Goal: Contribute content: Contribute content

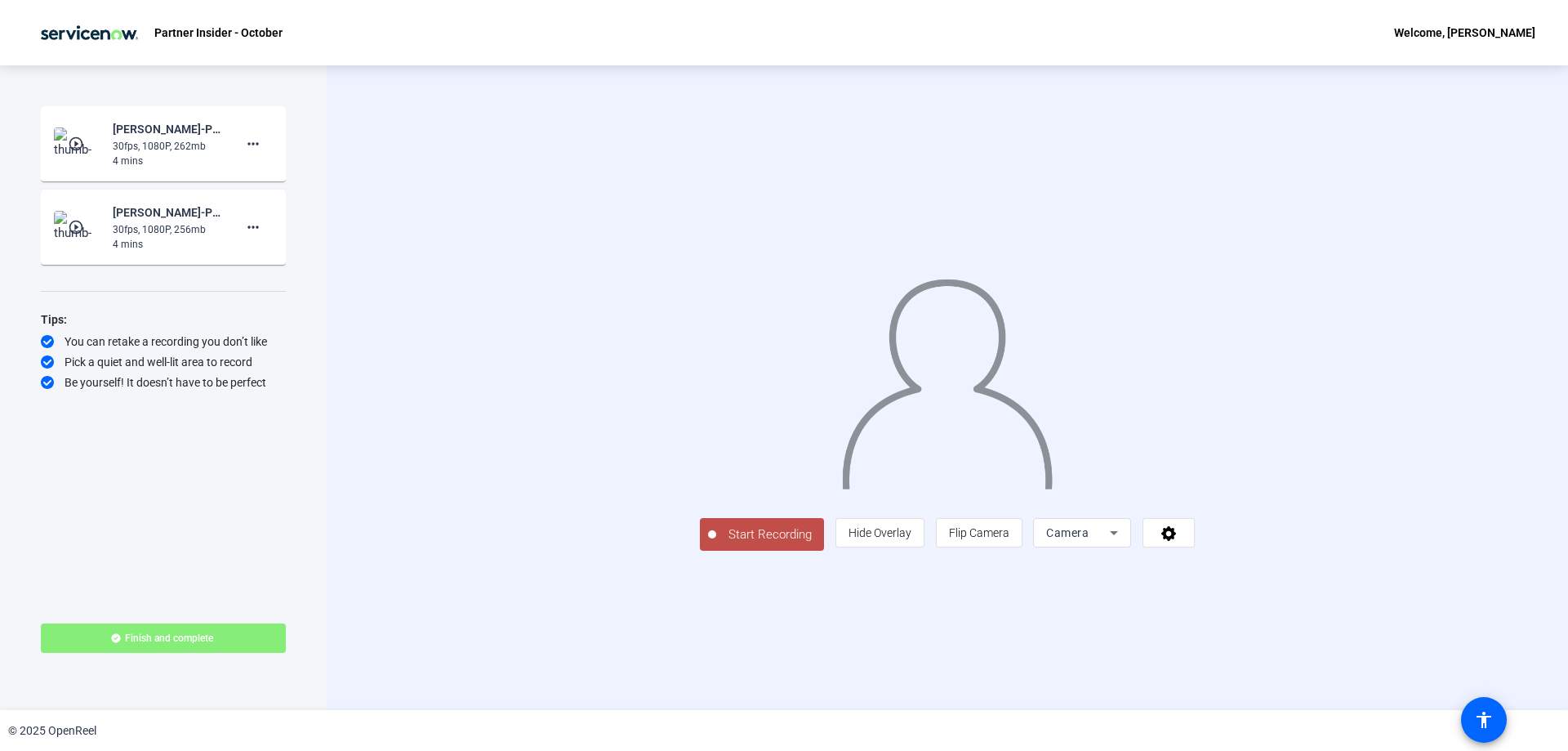
click at [91, 228] on img at bounding box center [78, 227] width 48 height 32
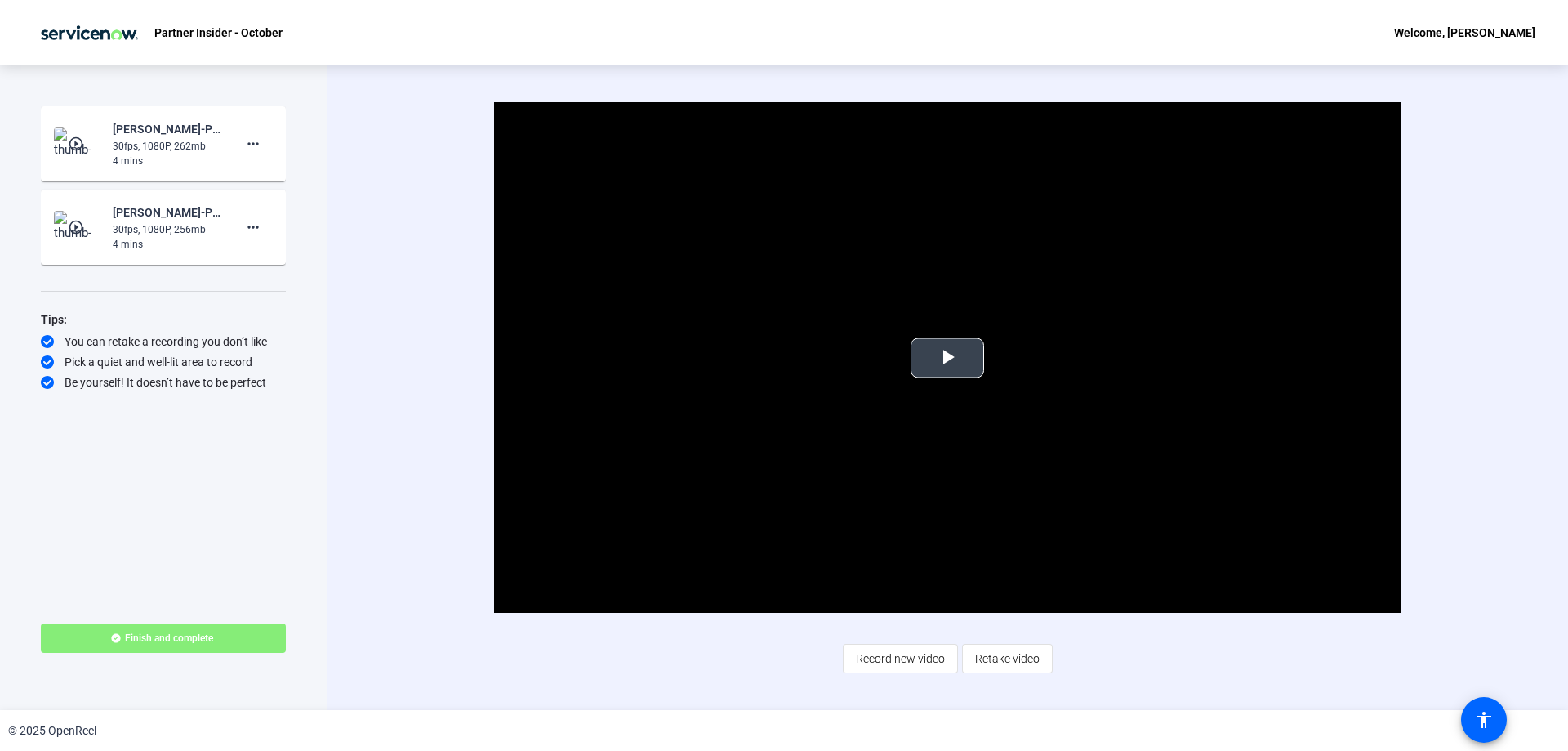
click at [948, 358] on span "Video Player" at bounding box center [948, 358] width 0 height 0
click at [83, 227] on mat-icon "play_circle_outline" at bounding box center [77, 228] width 19 height 17
click at [948, 358] on span "Video Player" at bounding box center [948, 358] width 0 height 0
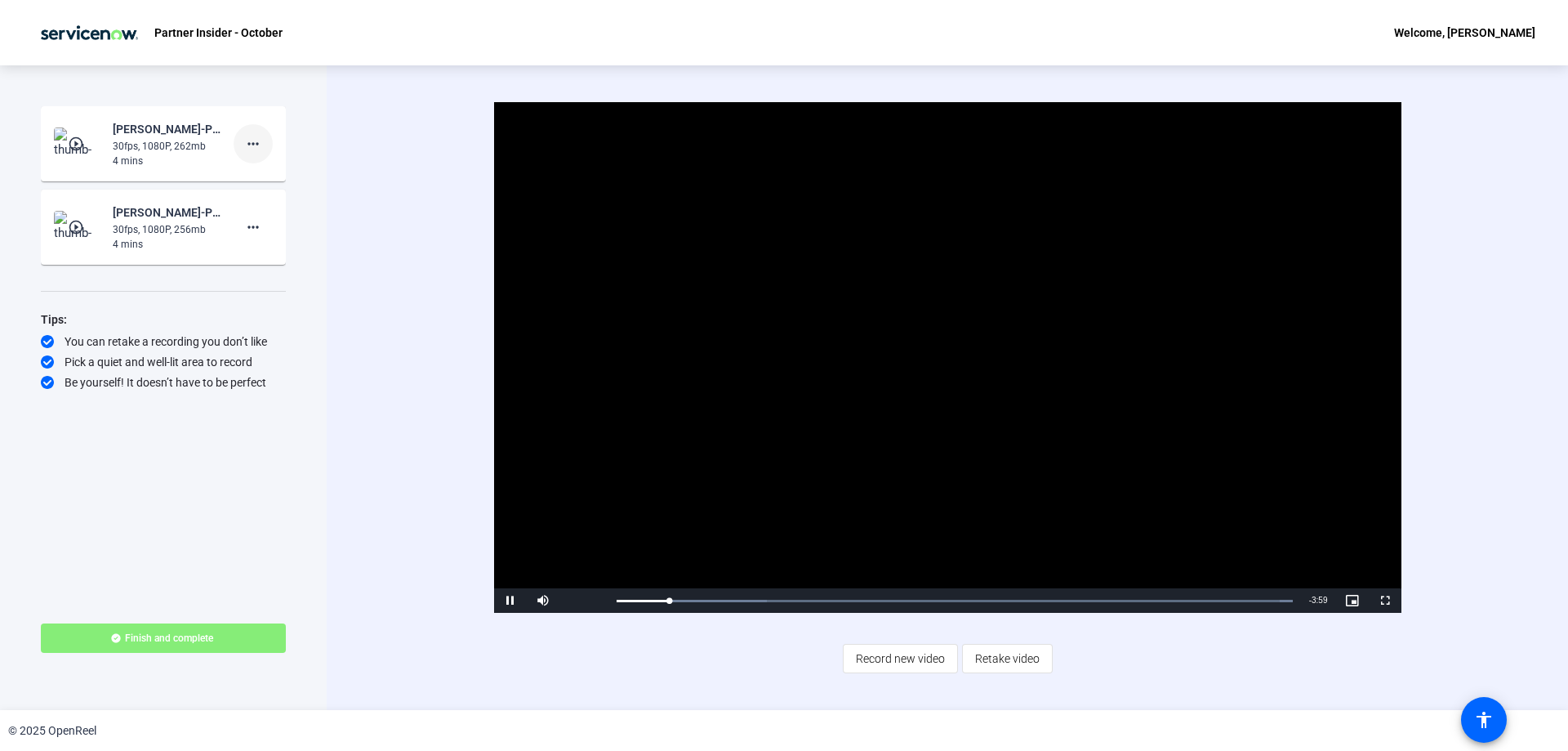
click at [263, 141] on mat-icon "more_horiz" at bounding box center [252, 143] width 19 height 19
click at [279, 177] on span "Delete clip" at bounding box center [279, 178] width 65 height 19
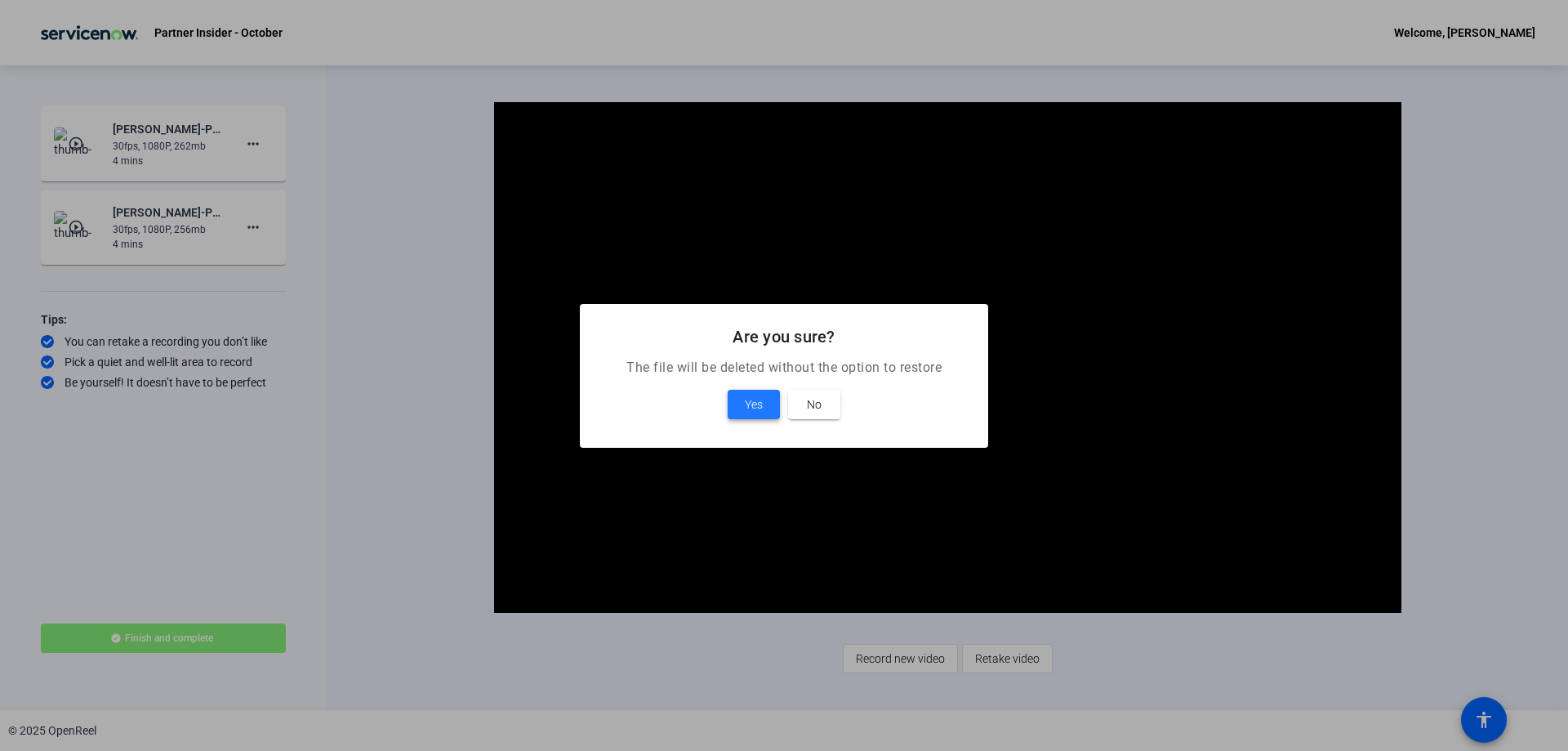
click at [769, 404] on span at bounding box center [754, 405] width 53 height 40
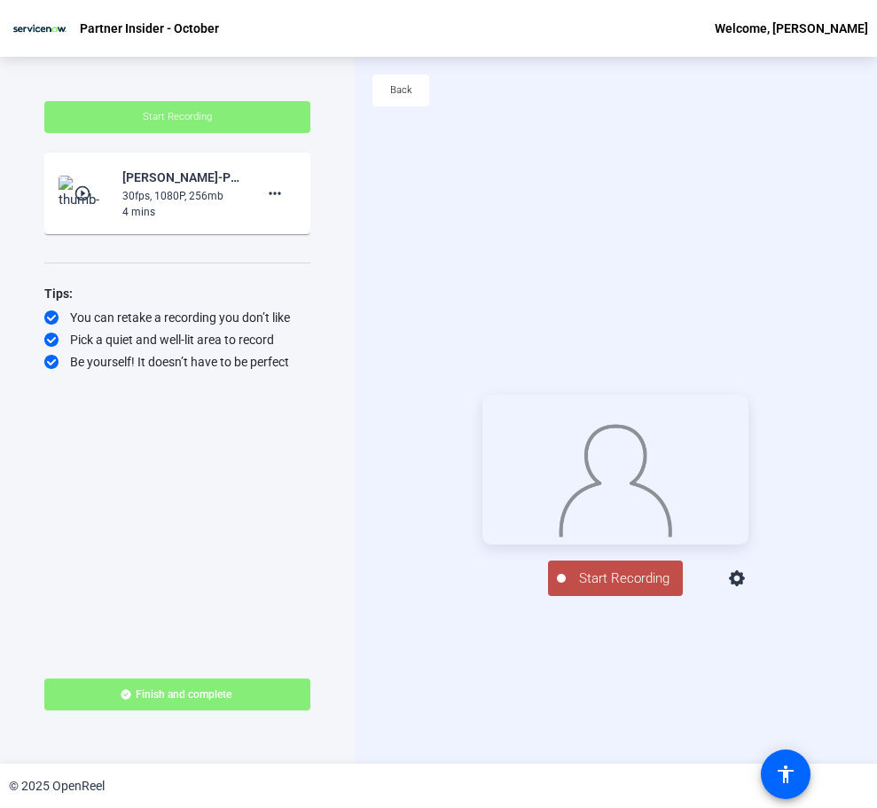
click at [576, 589] on span "Start Recording" at bounding box center [624, 578] width 117 height 20
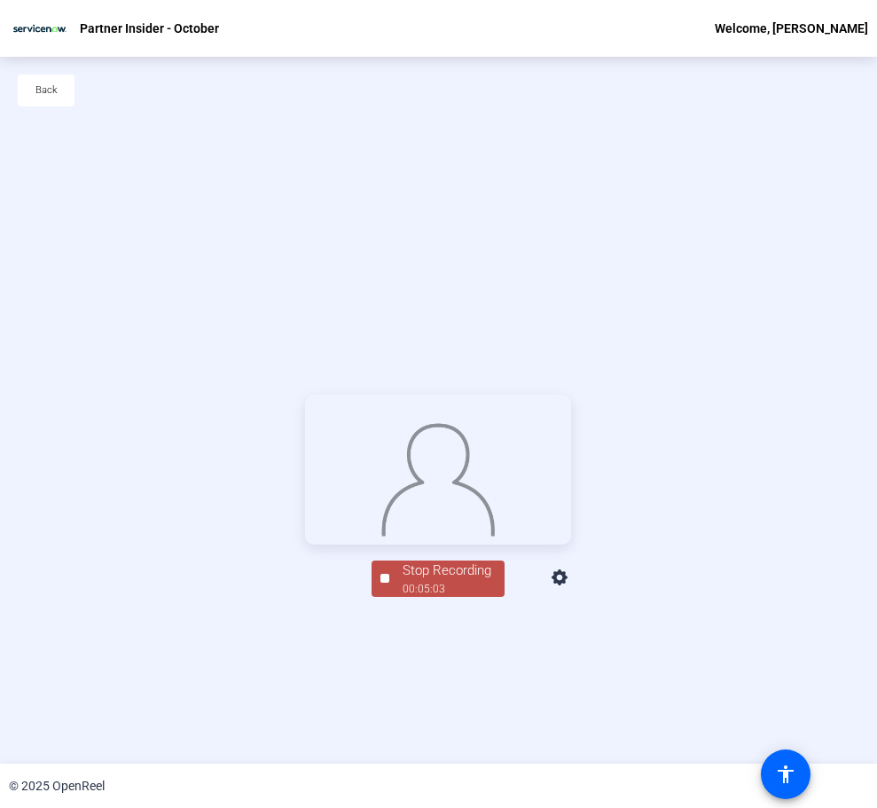
click at [448, 581] on div "Stop Recording" at bounding box center [447, 570] width 89 height 20
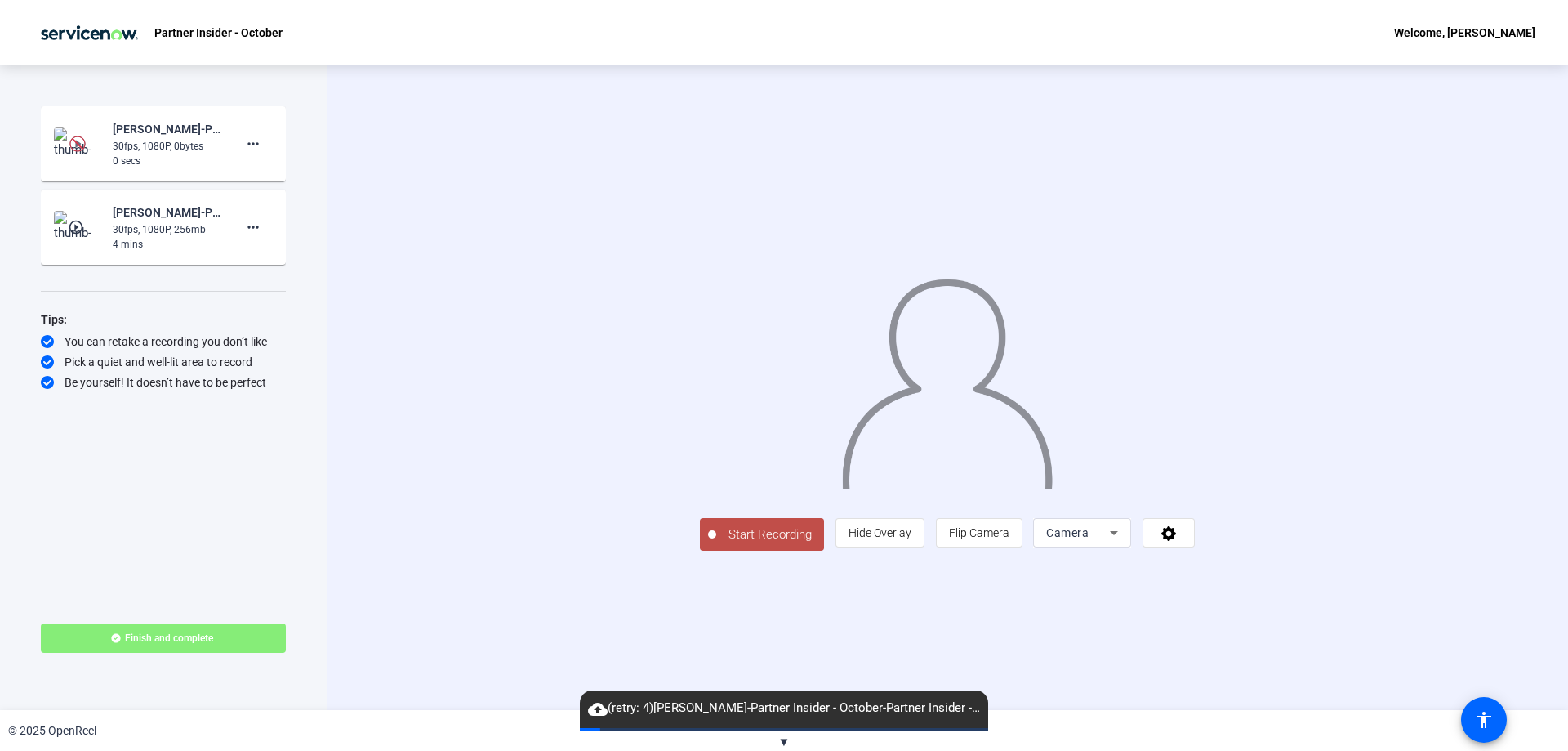
click at [102, 139] on div "Divya Rajagopalan-Partner Insider - October-Partner Insider - October-175901593…" at bounding box center [164, 143] width 219 height 49
click at [379, 166] on div "Start Recording person Hide Overlay flip Flip Camera Camera" at bounding box center [948, 388] width 1242 height 645
click at [900, 718] on span "cloud_upload (retry: 4) [PERSON_NAME]-Partner Insider - October-Partner Insider…" at bounding box center [784, 708] width 408 height 19
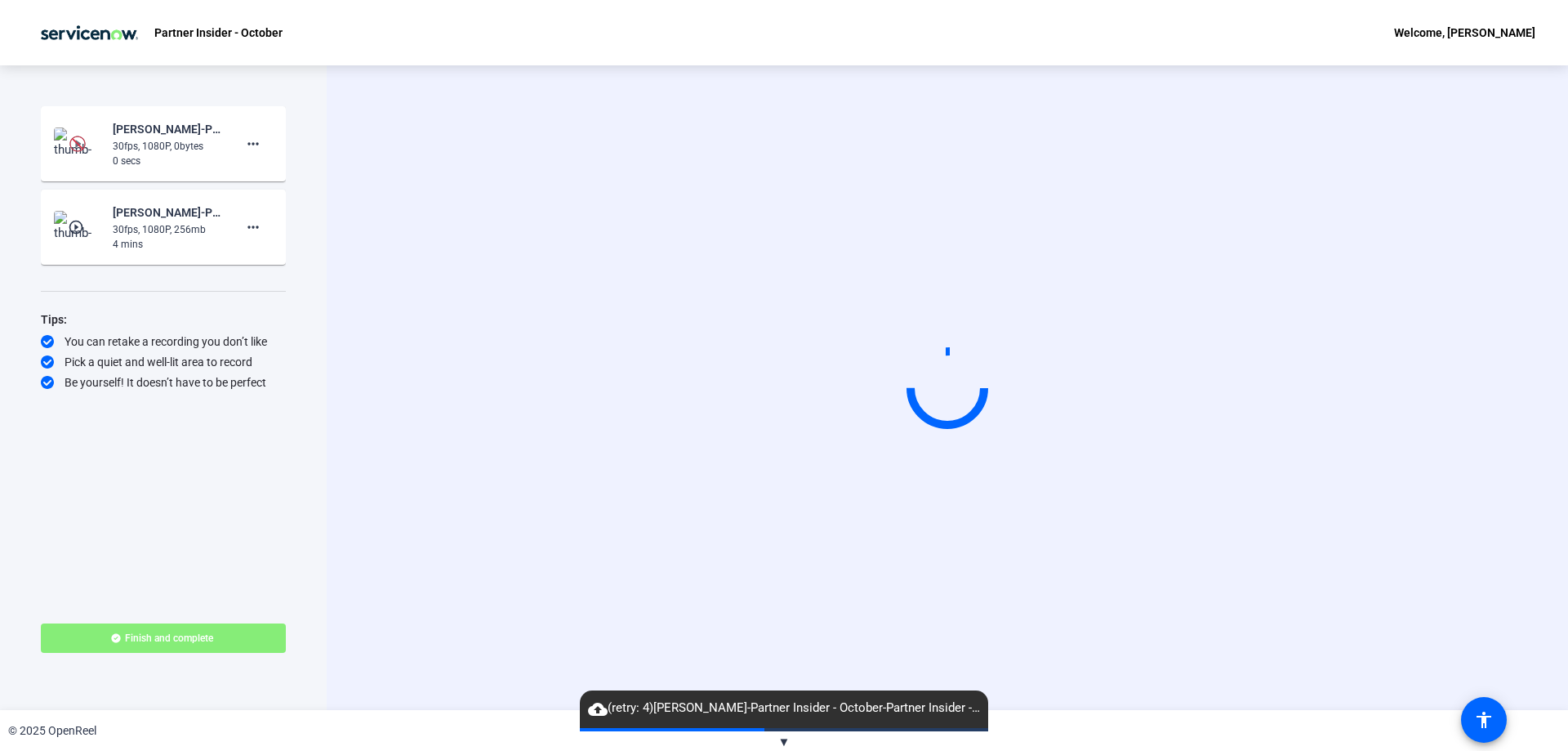
click at [103, 132] on div "[PERSON_NAME]-Partner Insider - October-Partner Insider - October-1759015932291…" at bounding box center [164, 143] width 219 height 49
click at [249, 146] on mat-icon "more_horiz" at bounding box center [252, 143] width 19 height 19
click at [90, 144] on div at bounding box center [784, 375] width 1568 height 751
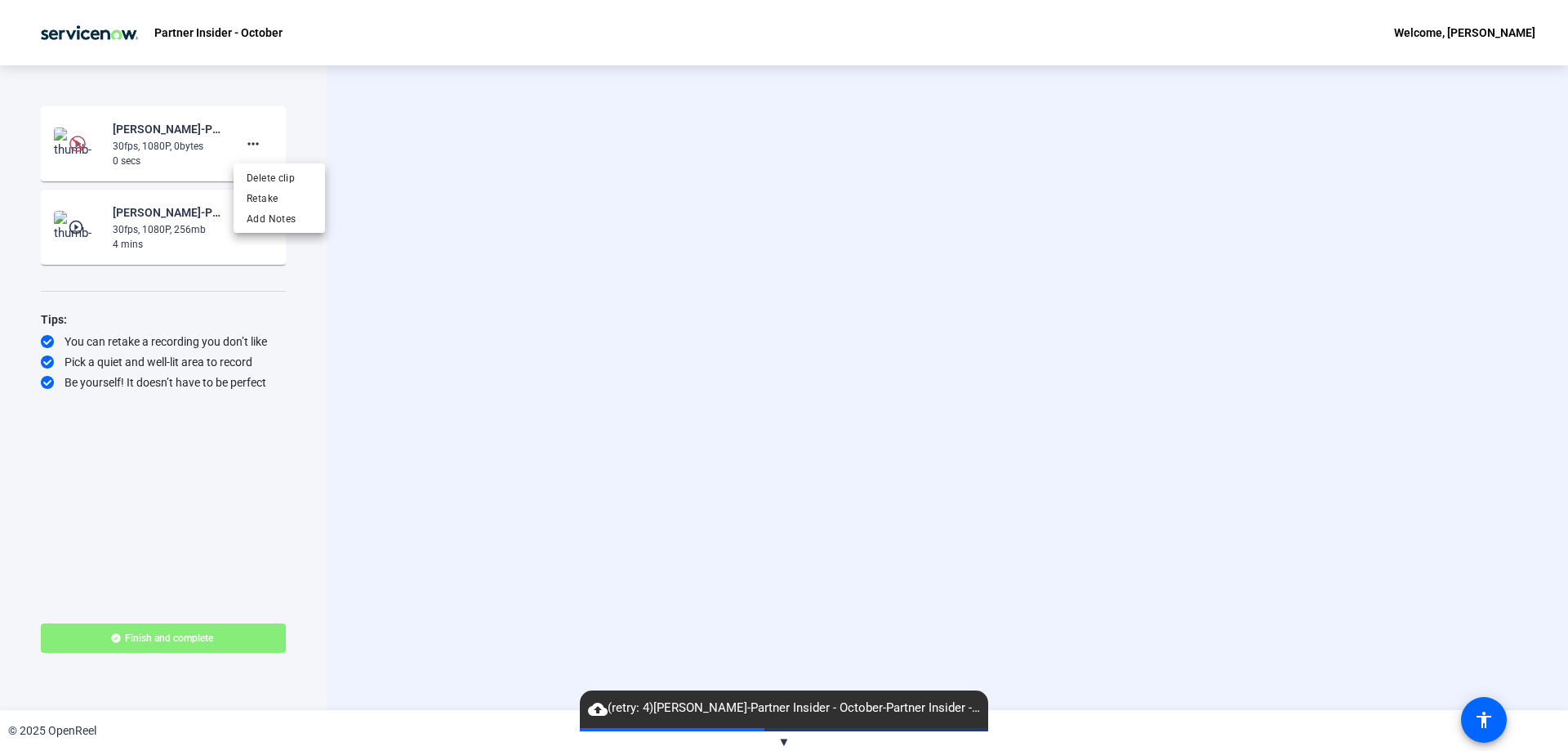
click at [90, 144] on div at bounding box center [784, 375] width 1568 height 751
click at [87, 136] on div at bounding box center [784, 375] width 1568 height 751
drag, startPoint x: 84, startPoint y: 130, endPoint x: 108, endPoint y: 20, distance: 112.6
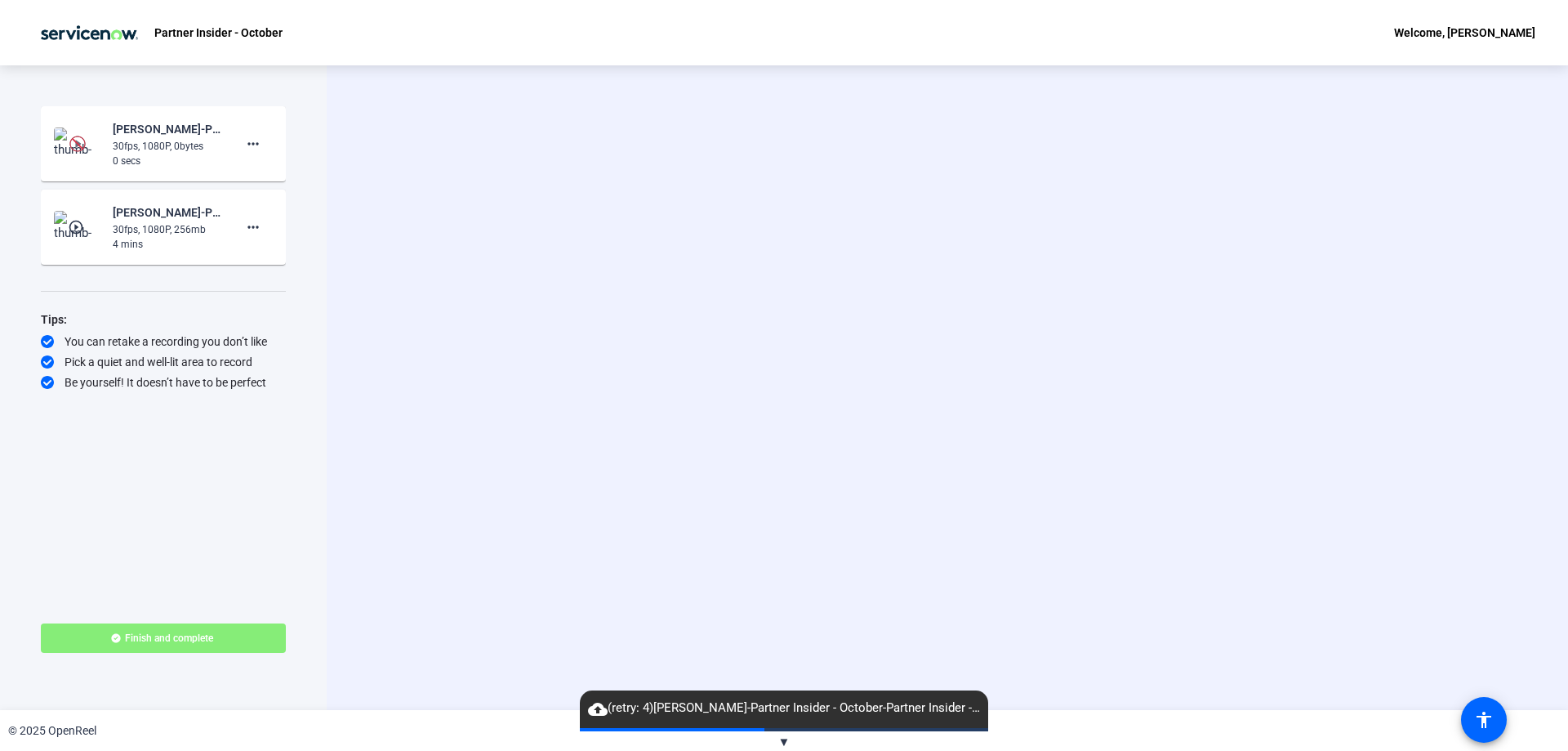
click at [84, 131] on img at bounding box center [78, 143] width 48 height 32
click at [191, 113] on mat-card-content "Divya Rajagopalan-Partner Insider - October-Partner Insider - October-175901593…" at bounding box center [163, 144] width 245 height 76
click at [260, 139] on mat-icon "more_horiz" at bounding box center [252, 143] width 19 height 19
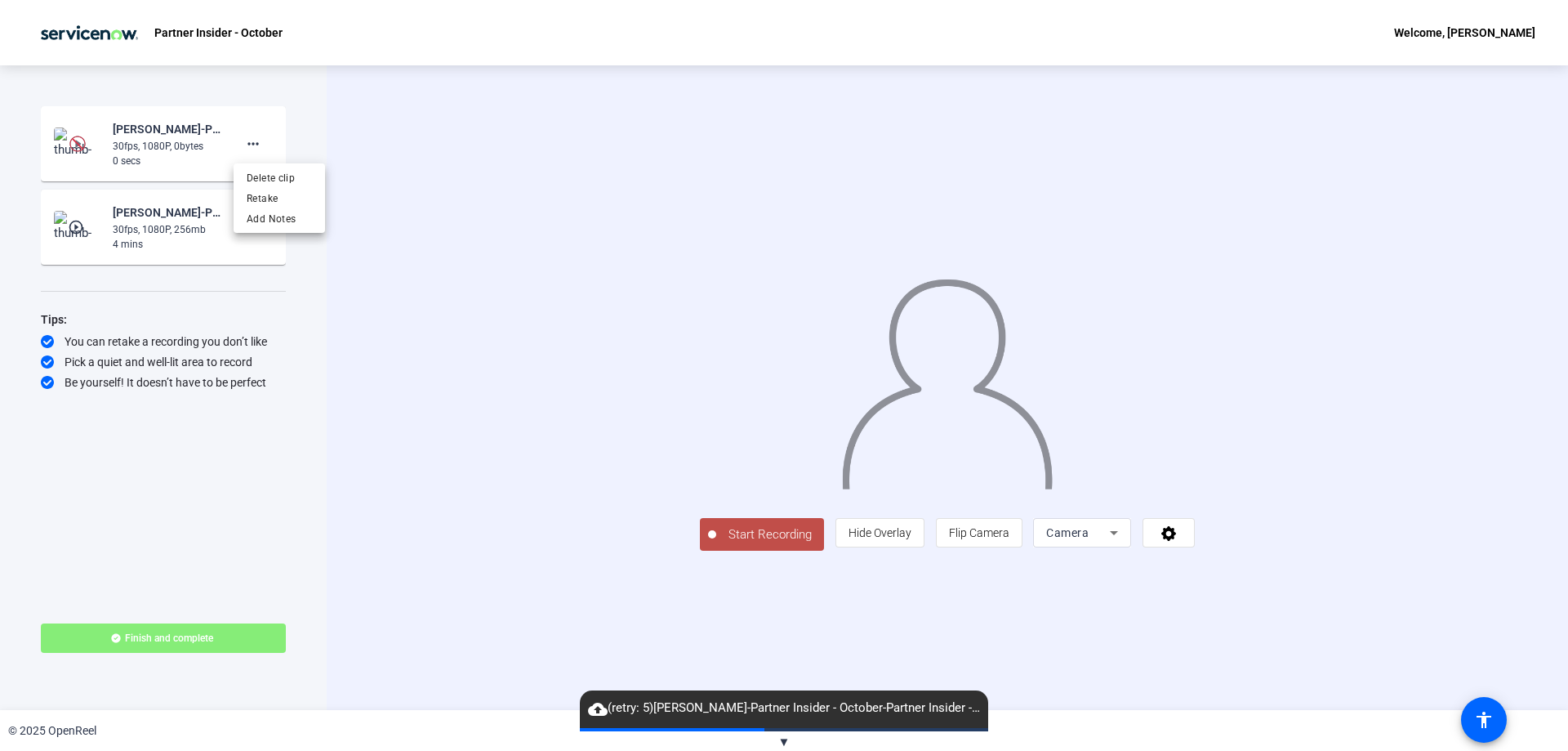
click at [156, 146] on div at bounding box center [784, 375] width 1568 height 751
drag, startPoint x: 68, startPoint y: 150, endPoint x: 70, endPoint y: 142, distance: 8.2
click at [68, 147] on img at bounding box center [78, 143] width 48 height 32
click at [70, 142] on img at bounding box center [77, 144] width 17 height 17
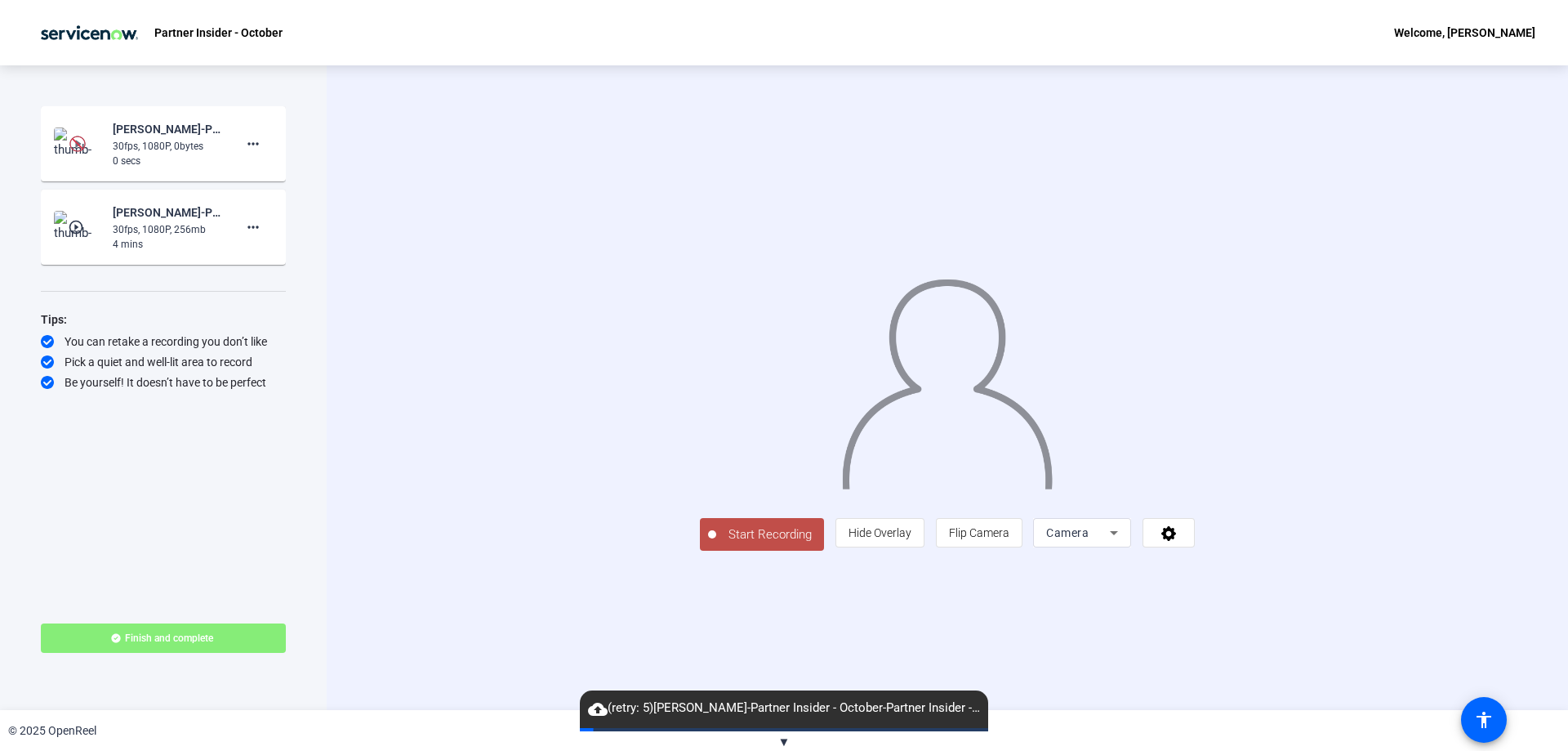
click at [70, 142] on img at bounding box center [77, 144] width 17 height 17
click at [119, 169] on mat-card-content "Divya Rajagopalan-Partner Insider - October-Partner Insider - October-175901593…" at bounding box center [163, 144] width 245 height 76
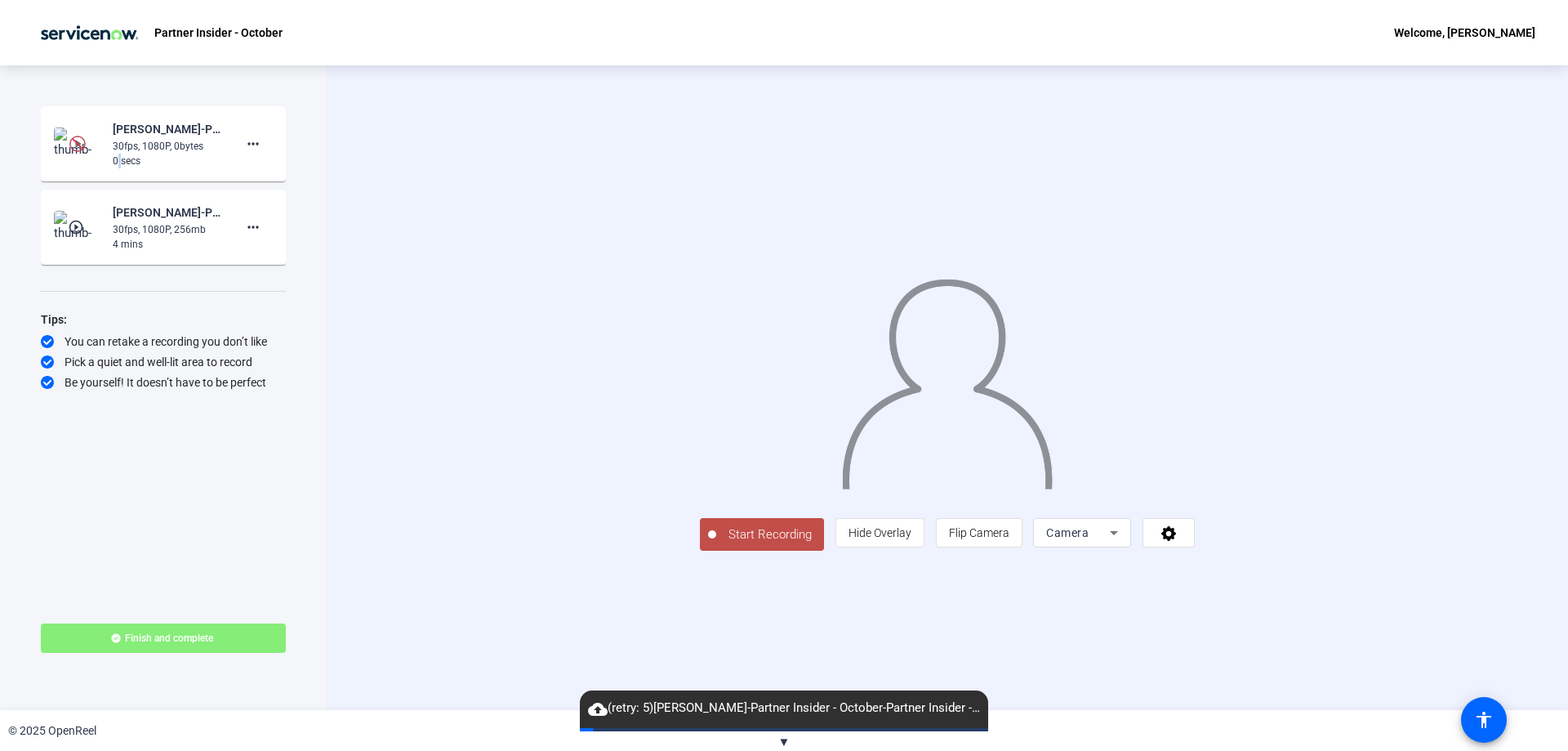
click at [119, 169] on mat-card-content "Divya Rajagopalan-Partner Insider - October-Partner Insider - October-175901593…" at bounding box center [163, 144] width 245 height 76
click at [132, 145] on div "30fps, 1080P, 0bytes" at bounding box center [167, 147] width 110 height 15
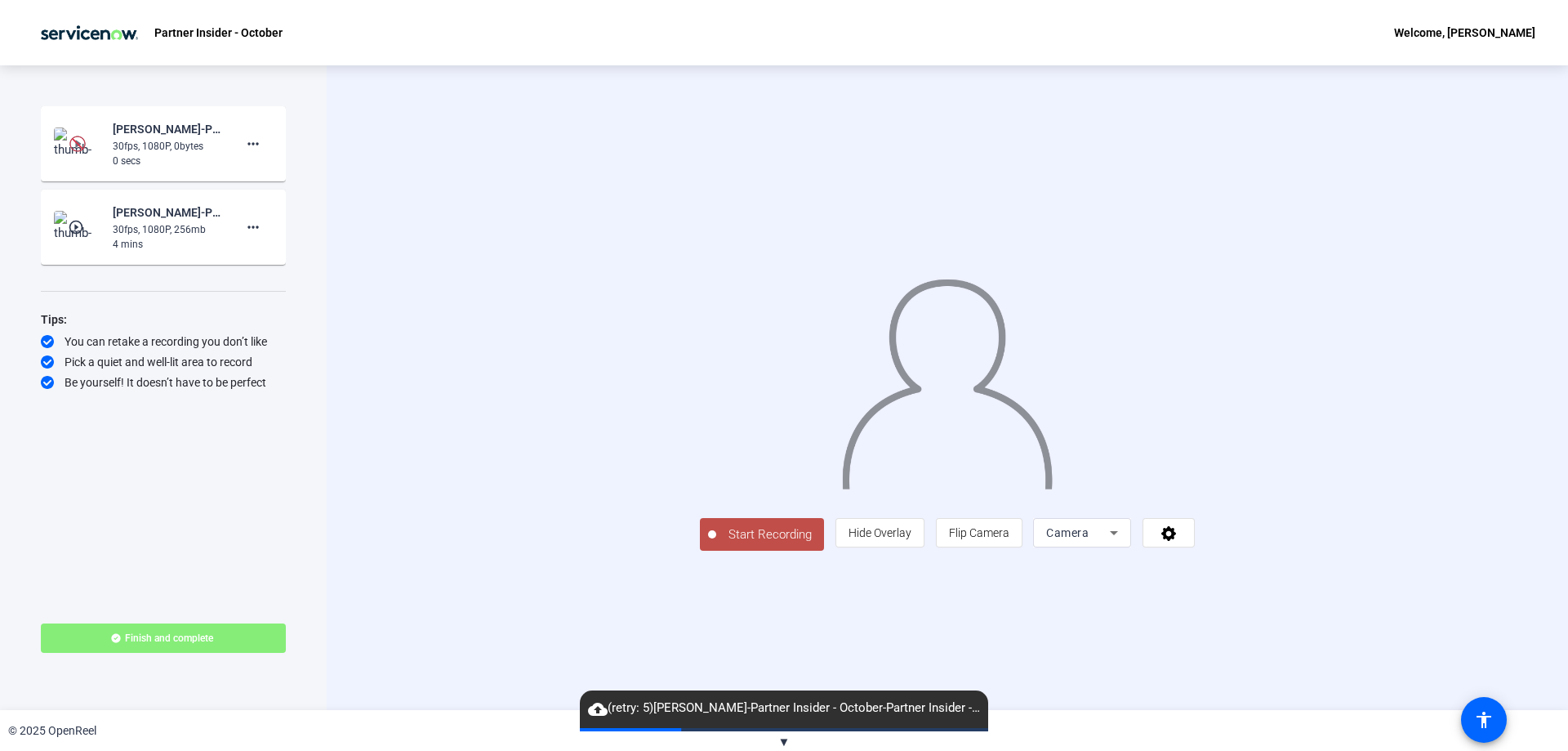
click at [189, 148] on div "30fps, 1080P, 0bytes" at bounding box center [167, 147] width 110 height 15
click at [248, 135] on mat-icon "more_horiz" at bounding box center [252, 143] width 19 height 19
click at [121, 135] on div at bounding box center [784, 375] width 1568 height 751
click at [117, 137] on div "[PERSON_NAME]-Partner Insider - October-Partner Insider - October-1759015932291…" at bounding box center [167, 128] width 110 height 19
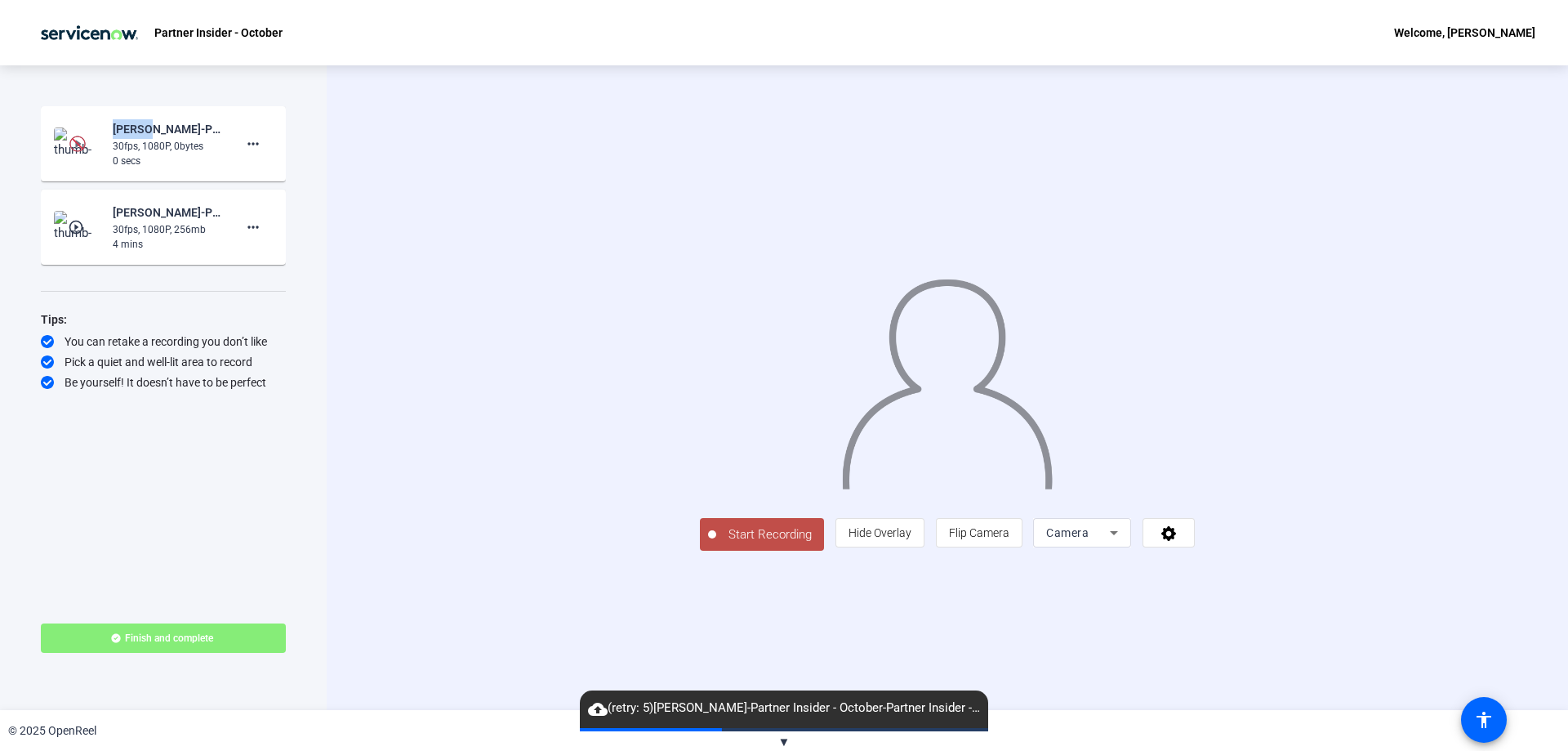
click at [62, 131] on img at bounding box center [78, 143] width 48 height 32
click at [220, 213] on div "[PERSON_NAME]-Partner Insider - October-Partner Insider - October-1759008835762…" at bounding box center [167, 212] width 110 height 19
click at [123, 454] on div "Start Recording Divya Rajagopalan-Partner Insider - October-Partner Insider - O…" at bounding box center [163, 349] width 245 height 487
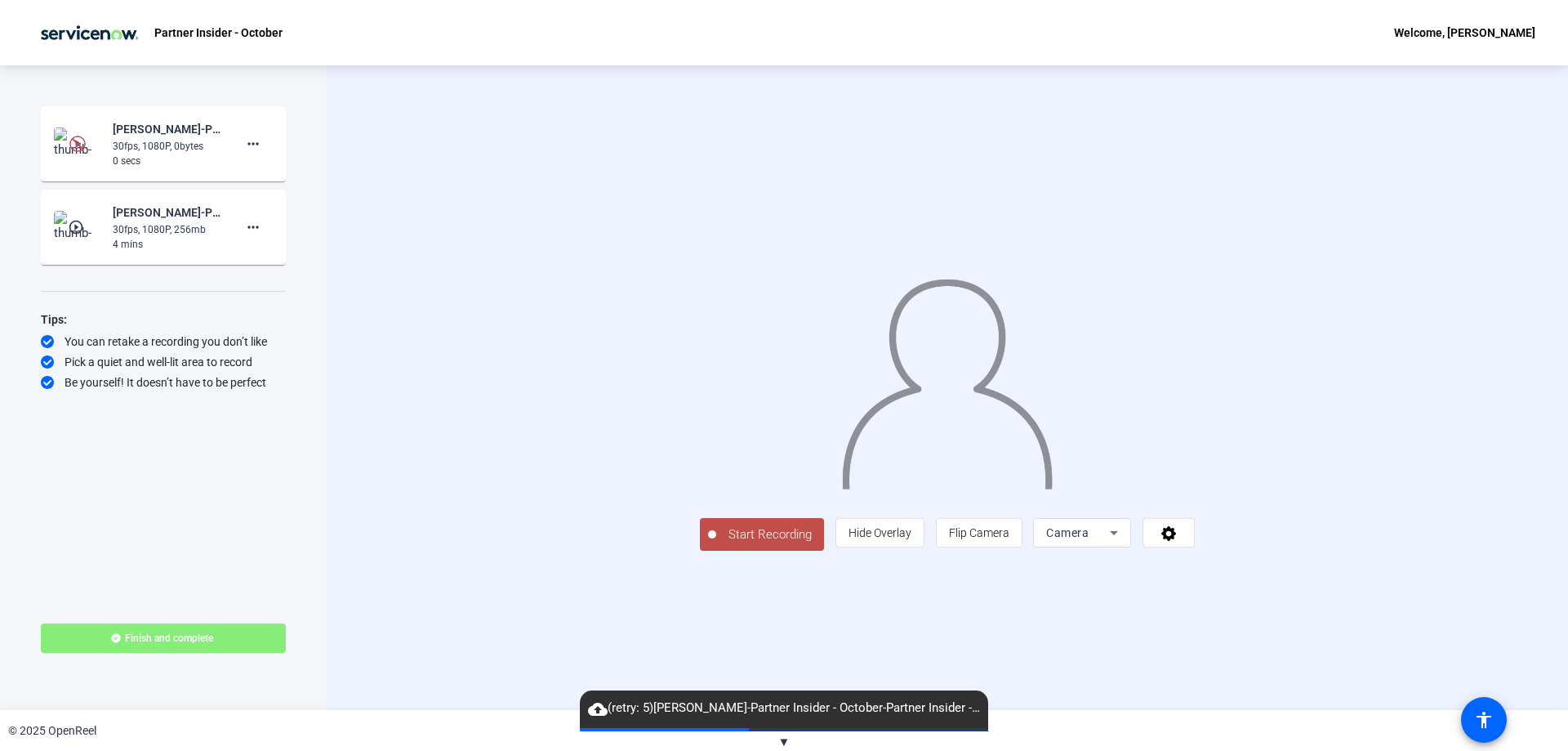
click at [76, 217] on img at bounding box center [78, 227] width 48 height 32
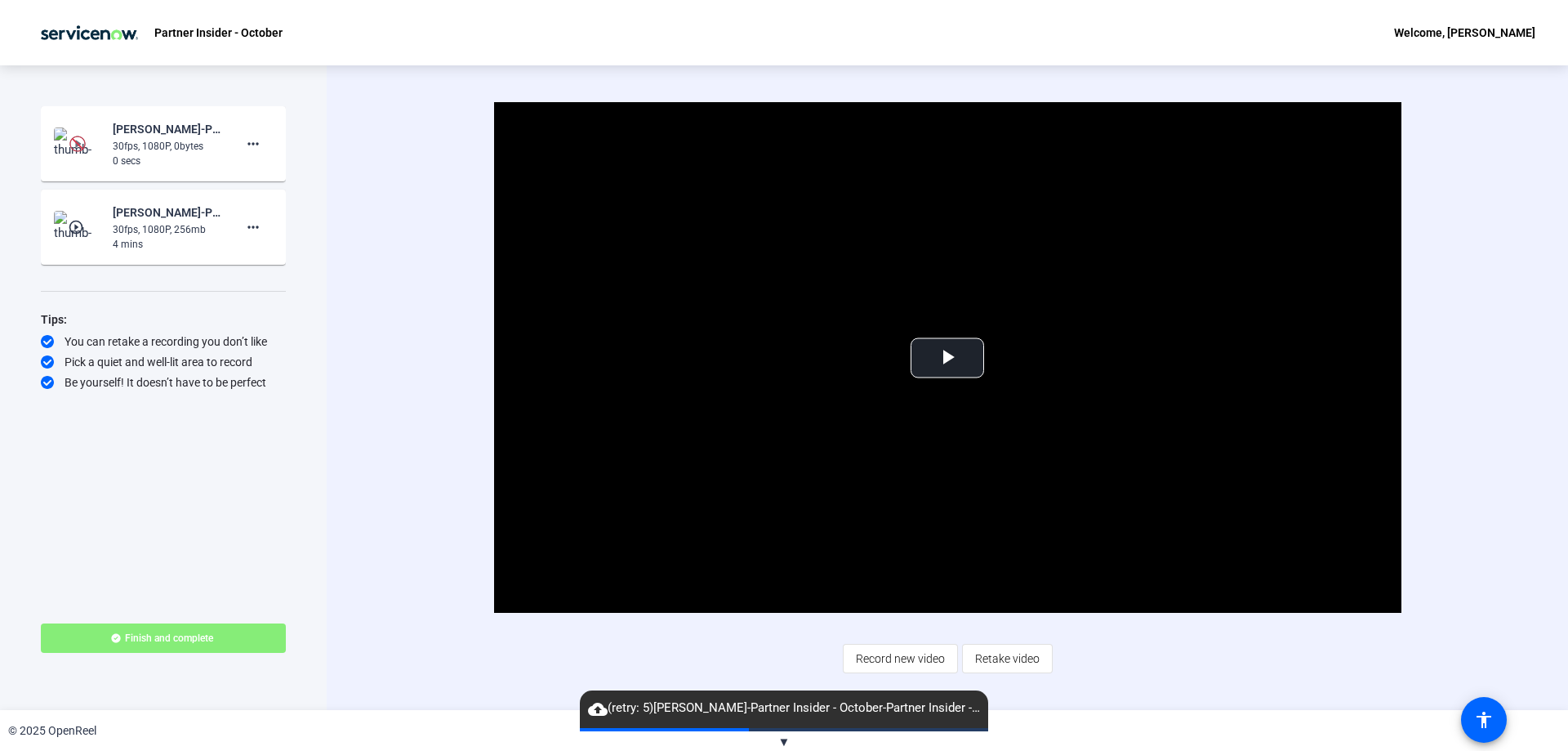
click at [63, 138] on img at bounding box center [78, 143] width 48 height 32
click at [65, 138] on img at bounding box center [78, 143] width 48 height 32
click at [66, 138] on img at bounding box center [78, 143] width 48 height 32
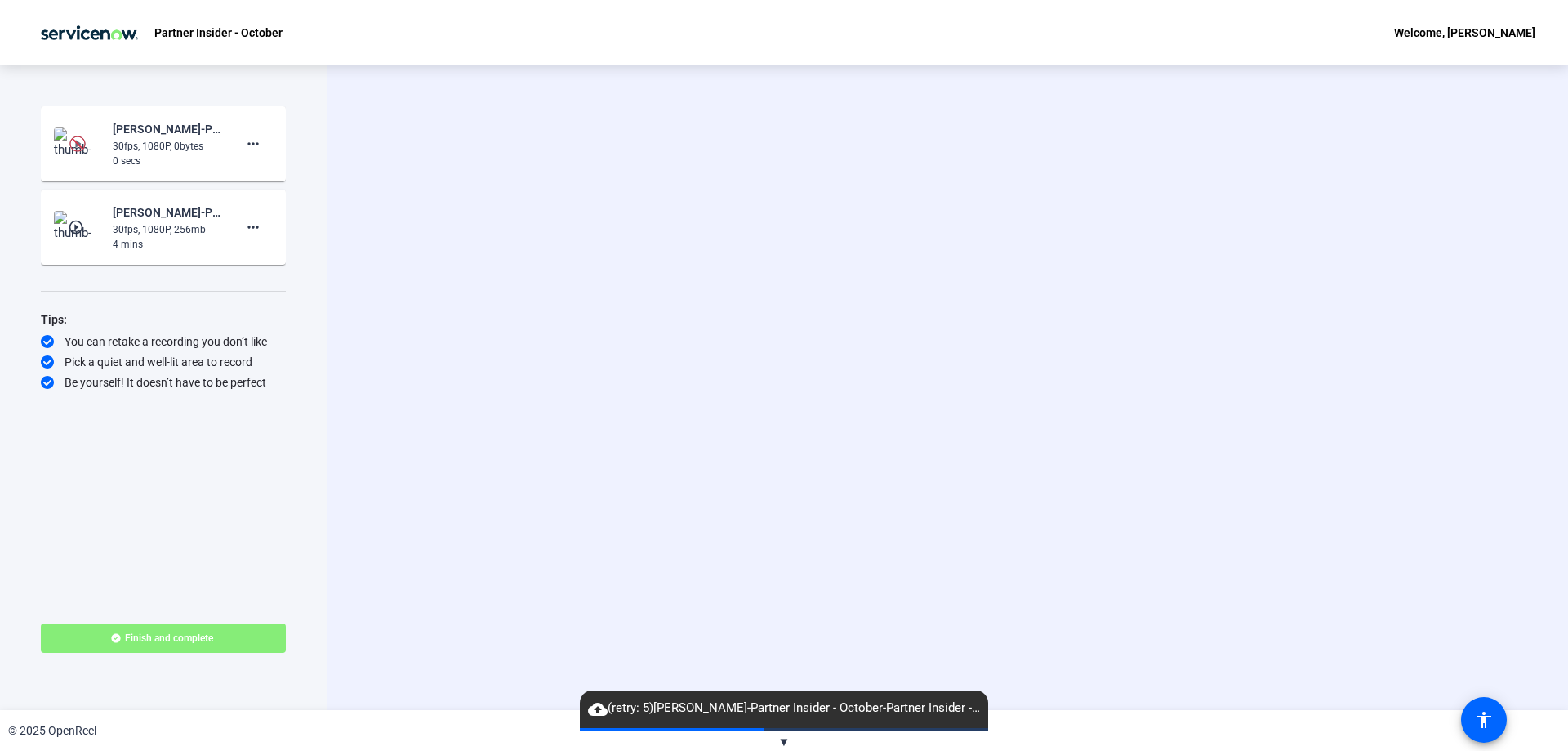
click at [215, 376] on div "Be yourself! It doesn’t have to be perfect" at bounding box center [163, 382] width 245 height 17
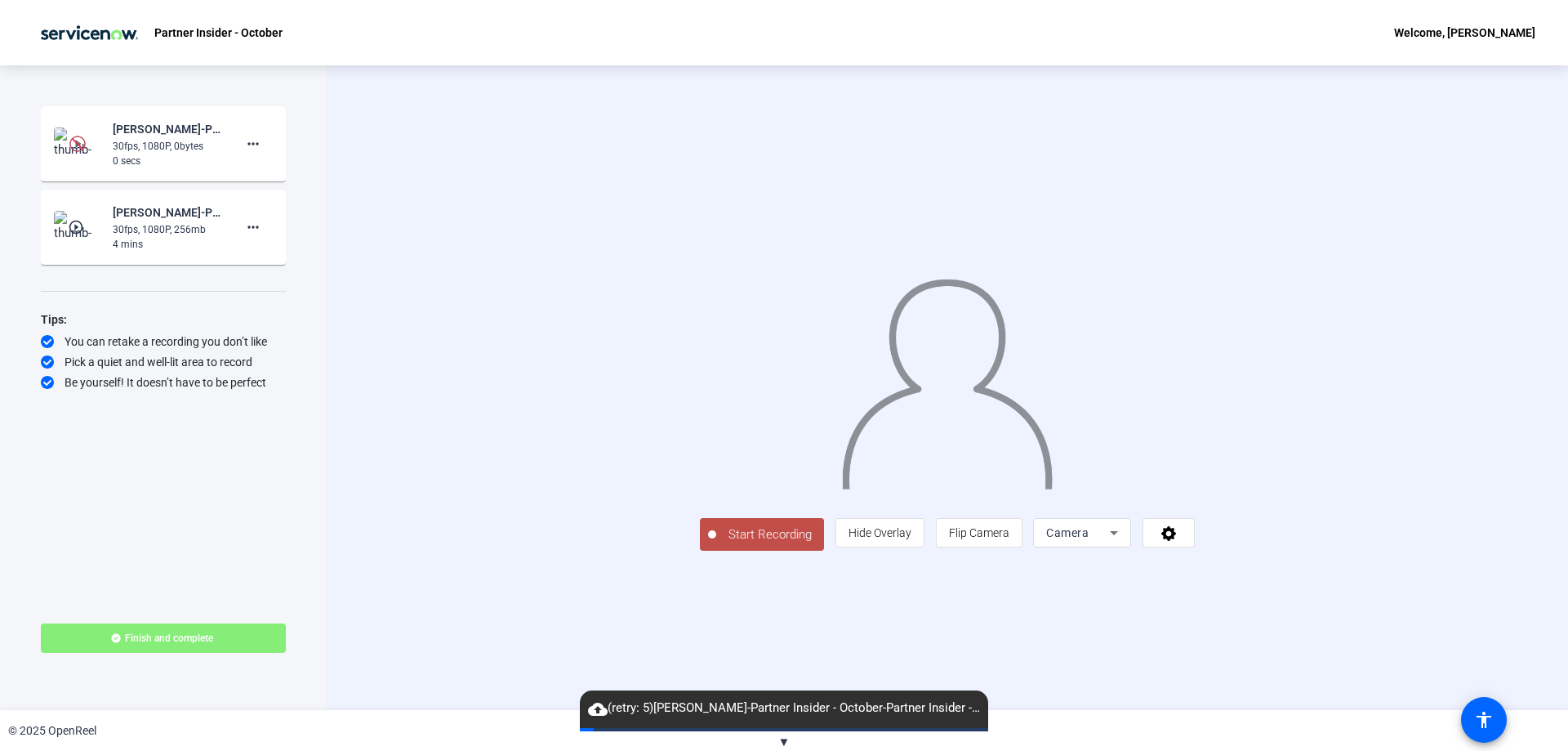
click at [646, 706] on span "cloud_upload (retry: 5) [PERSON_NAME]-Partner Insider - October-Partner Insider…" at bounding box center [784, 708] width 408 height 19
click at [567, 704] on div "Start Recording person Hide Overlay flip Flip Camera Camera" at bounding box center [948, 388] width 1242 height 645
click at [596, 706] on mat-icon "cloud_upload" at bounding box center [597, 709] width 19 height 19
click at [783, 747] on span "▼" at bounding box center [784, 742] width 12 height 15
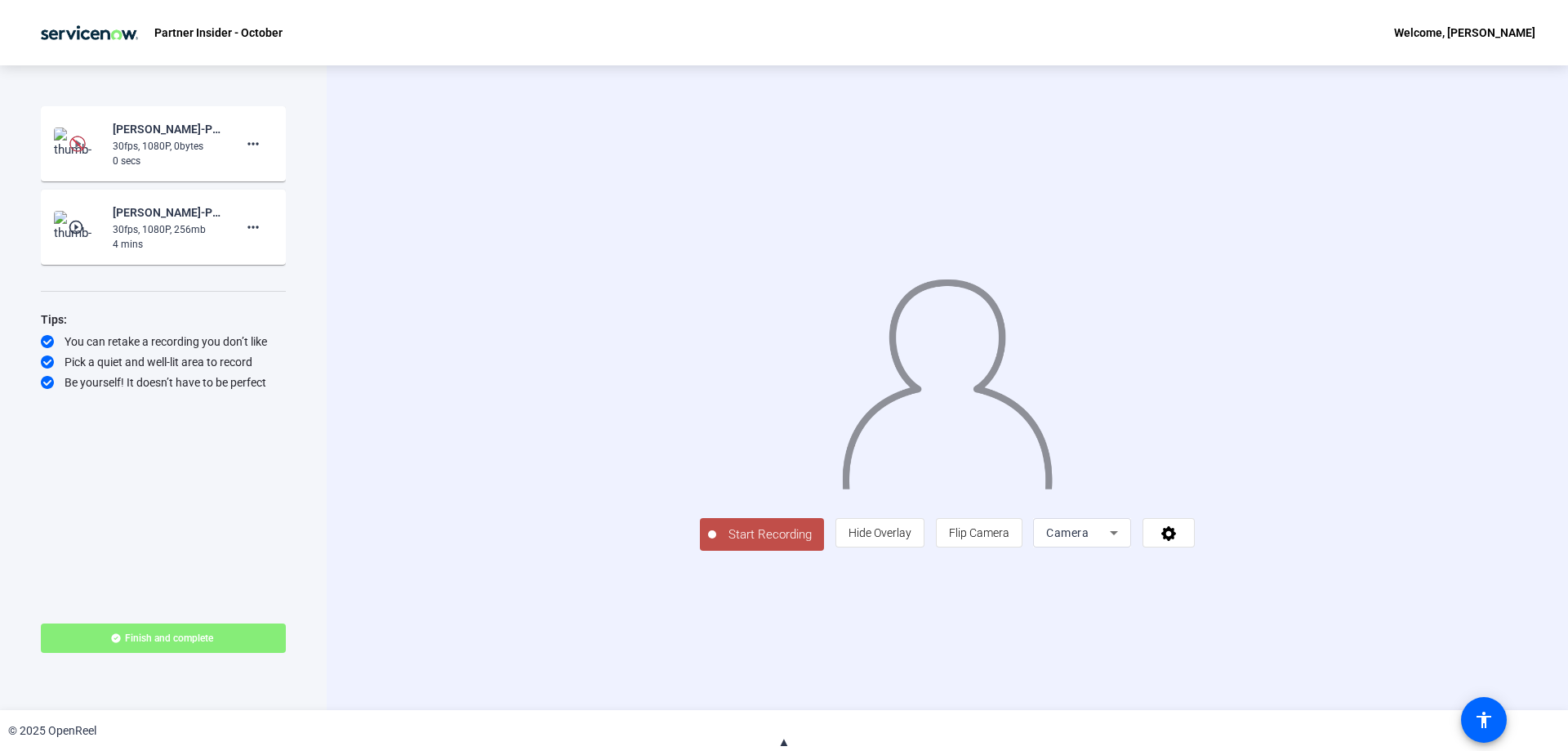
click at [1124, 543] on icon at bounding box center [1114, 532] width 19 height 19
click at [1279, 529] on span "Camera" at bounding box center [1265, 532] width 37 height 19
click at [1179, 541] on icon at bounding box center [1169, 533] width 18 height 17
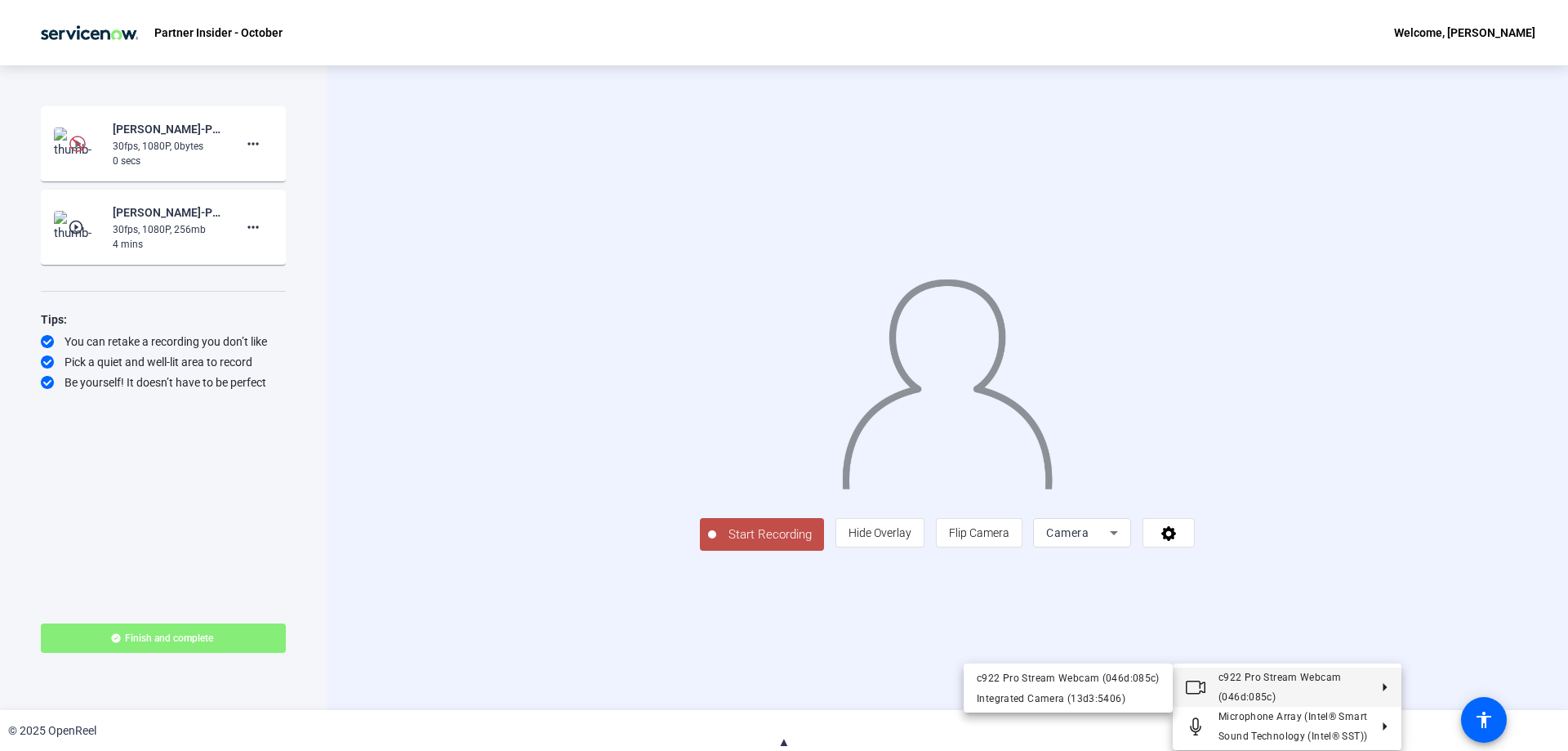
click at [1497, 553] on div at bounding box center [784, 375] width 1568 height 751
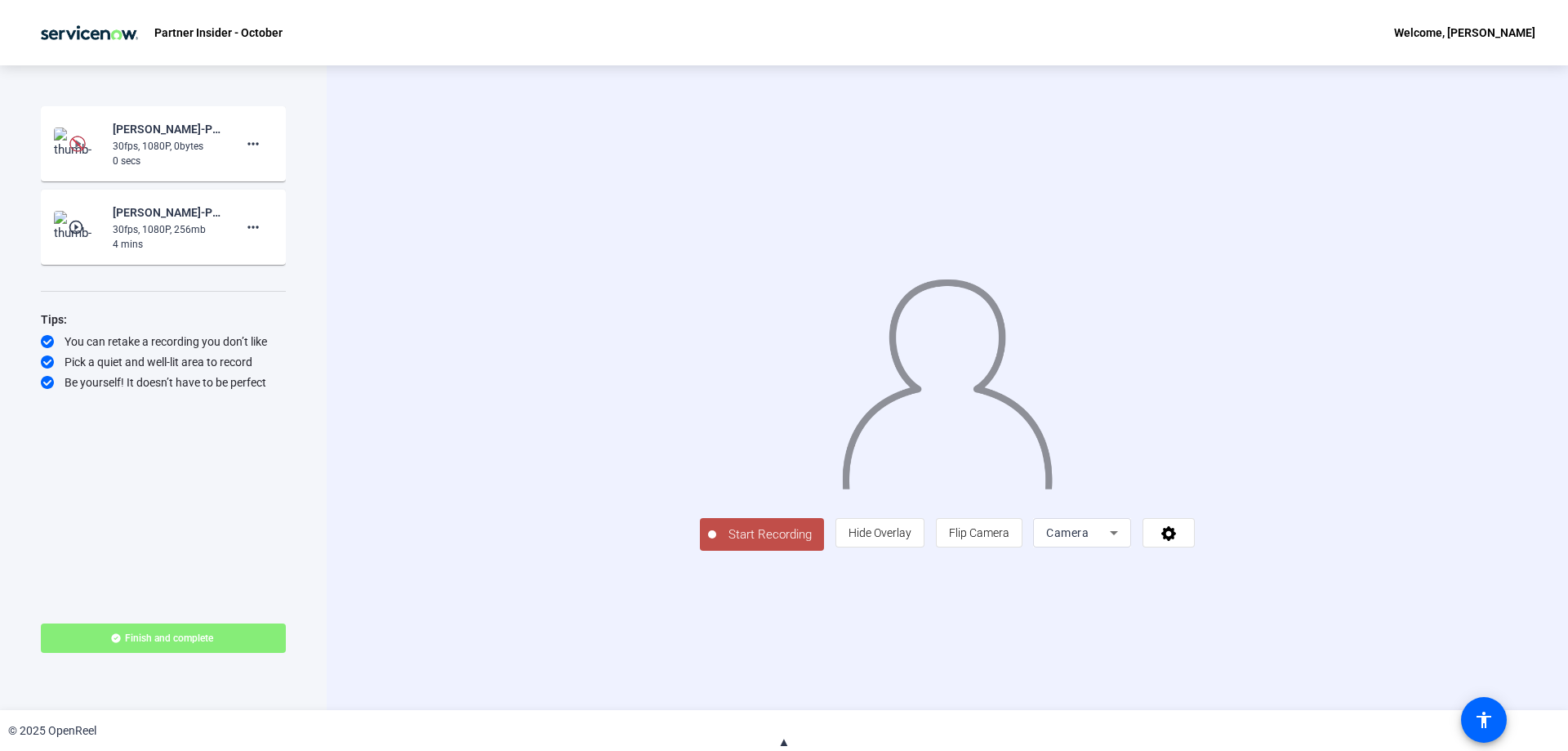
click at [717, 545] on span "Start Recording" at bounding box center [770, 534] width 108 height 18
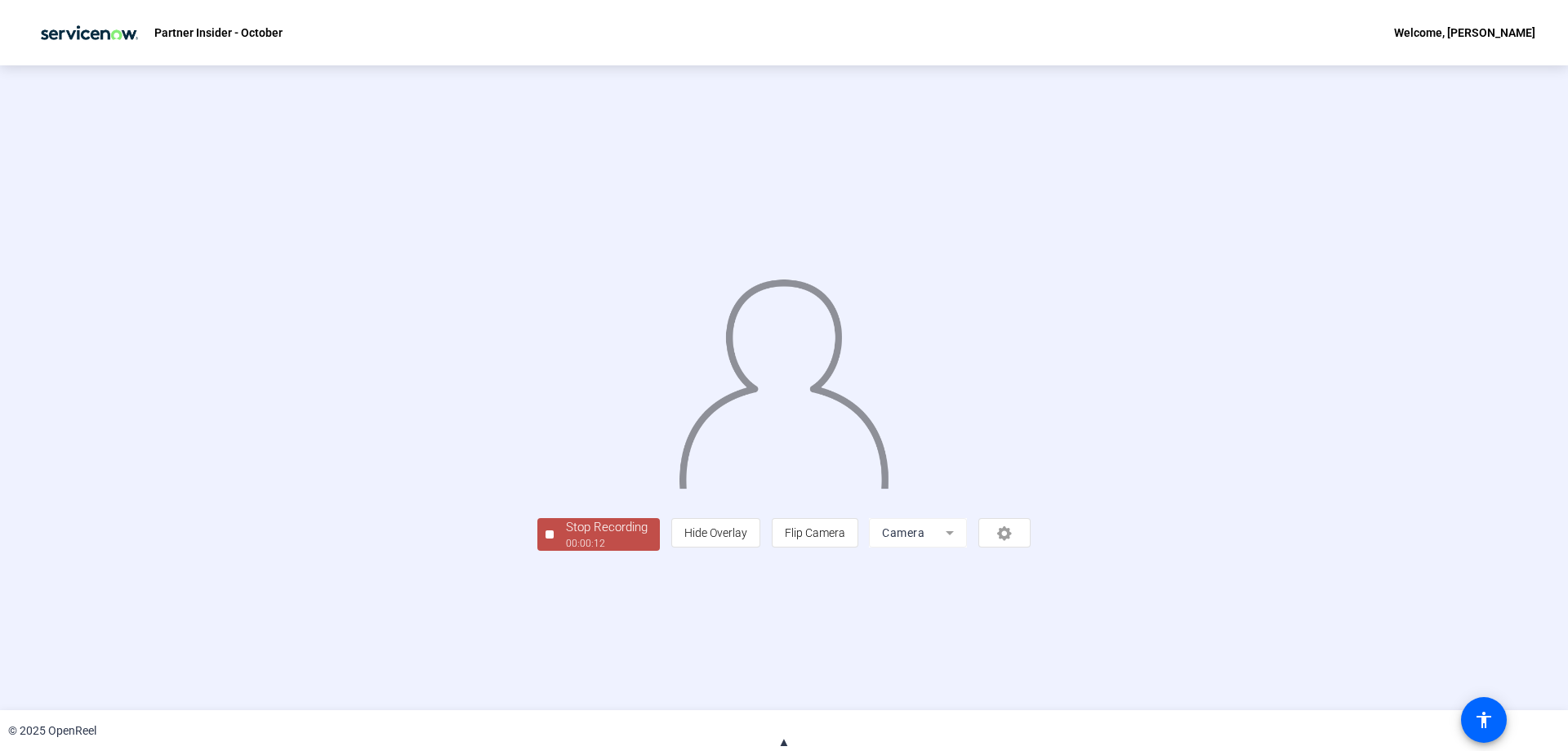
click at [566, 551] on div "00:00:12" at bounding box center [606, 544] width 82 height 15
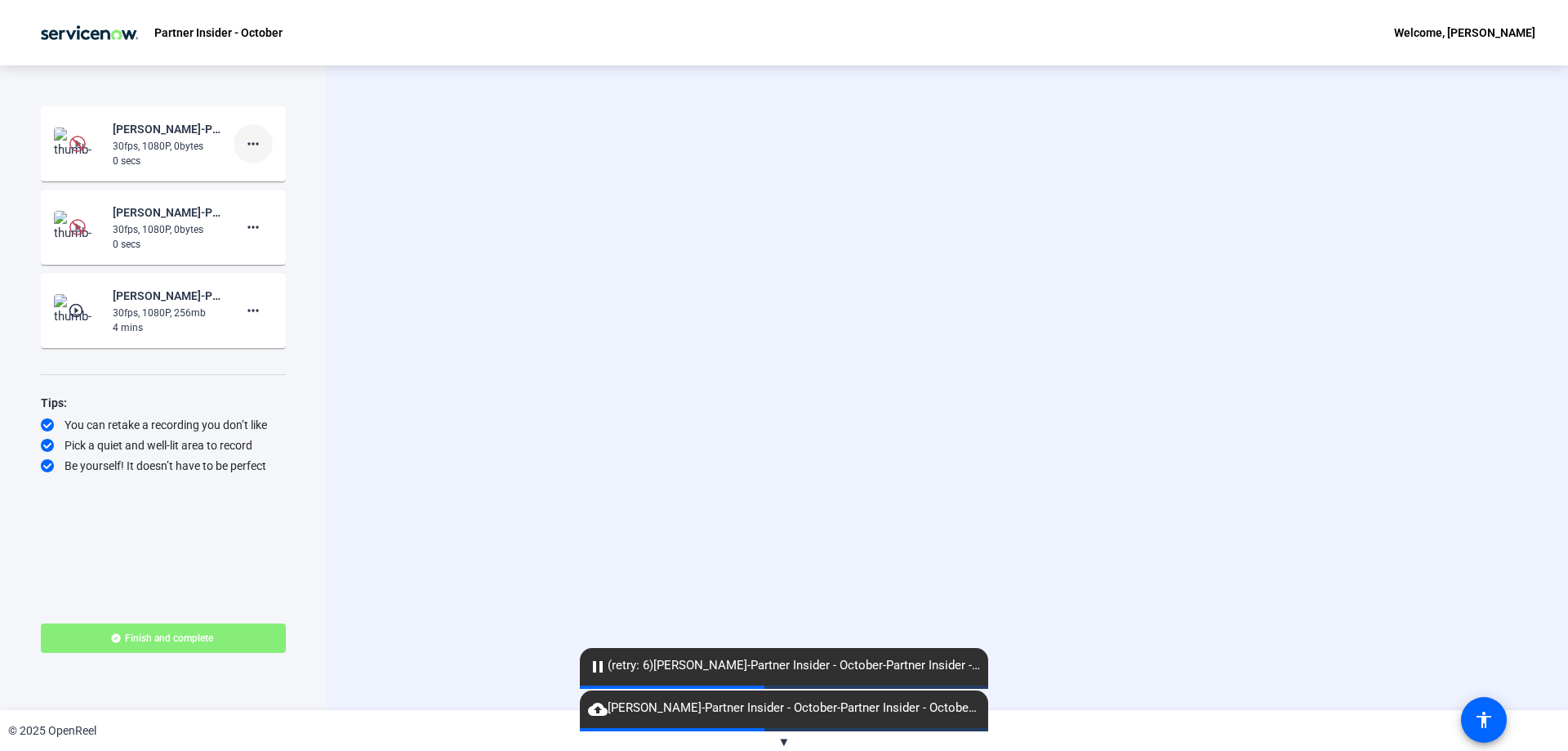
click at [251, 146] on mat-icon "more_horiz" at bounding box center [252, 143] width 19 height 19
click at [281, 182] on span "Delete clip" at bounding box center [279, 178] width 65 height 19
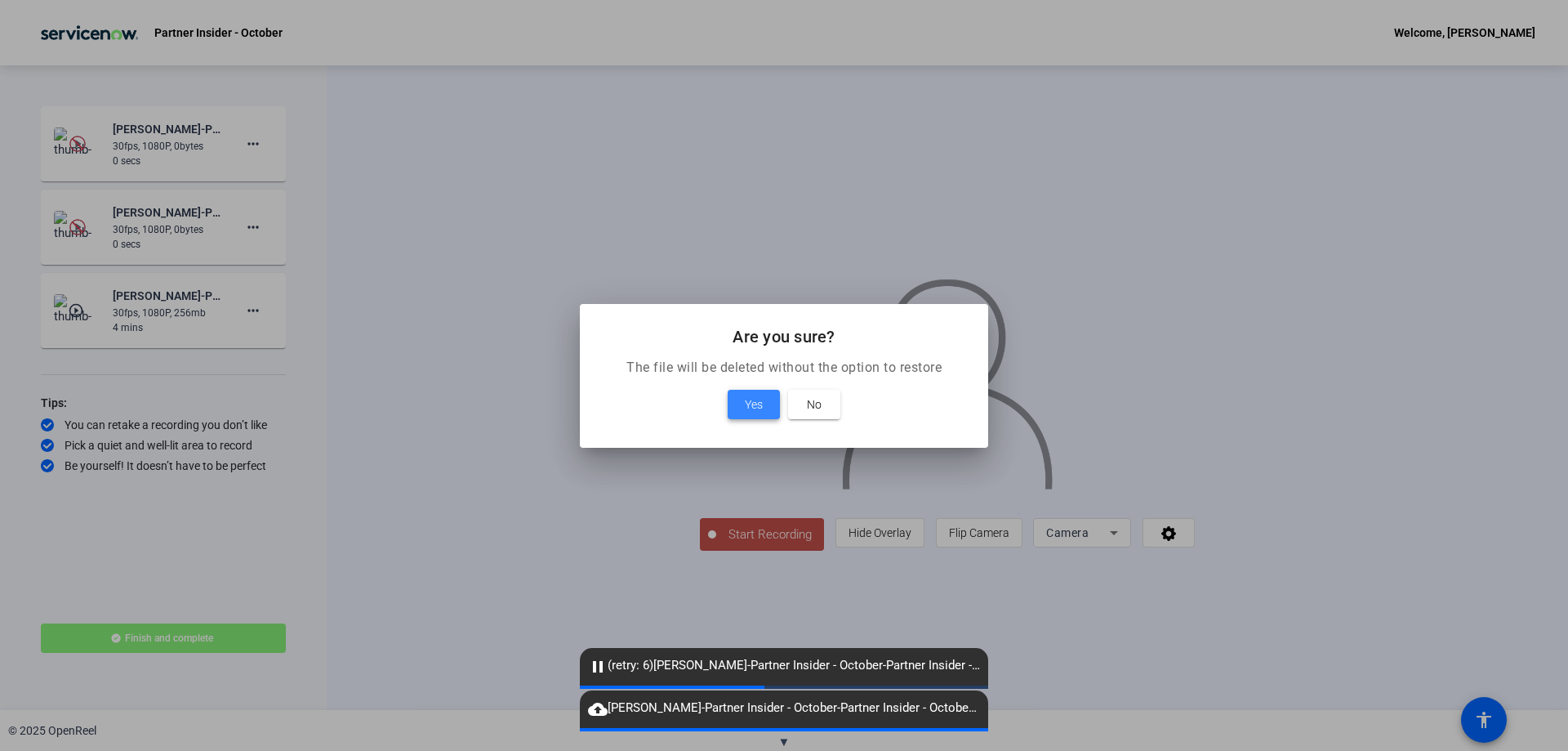
click at [742, 393] on span at bounding box center [754, 405] width 53 height 40
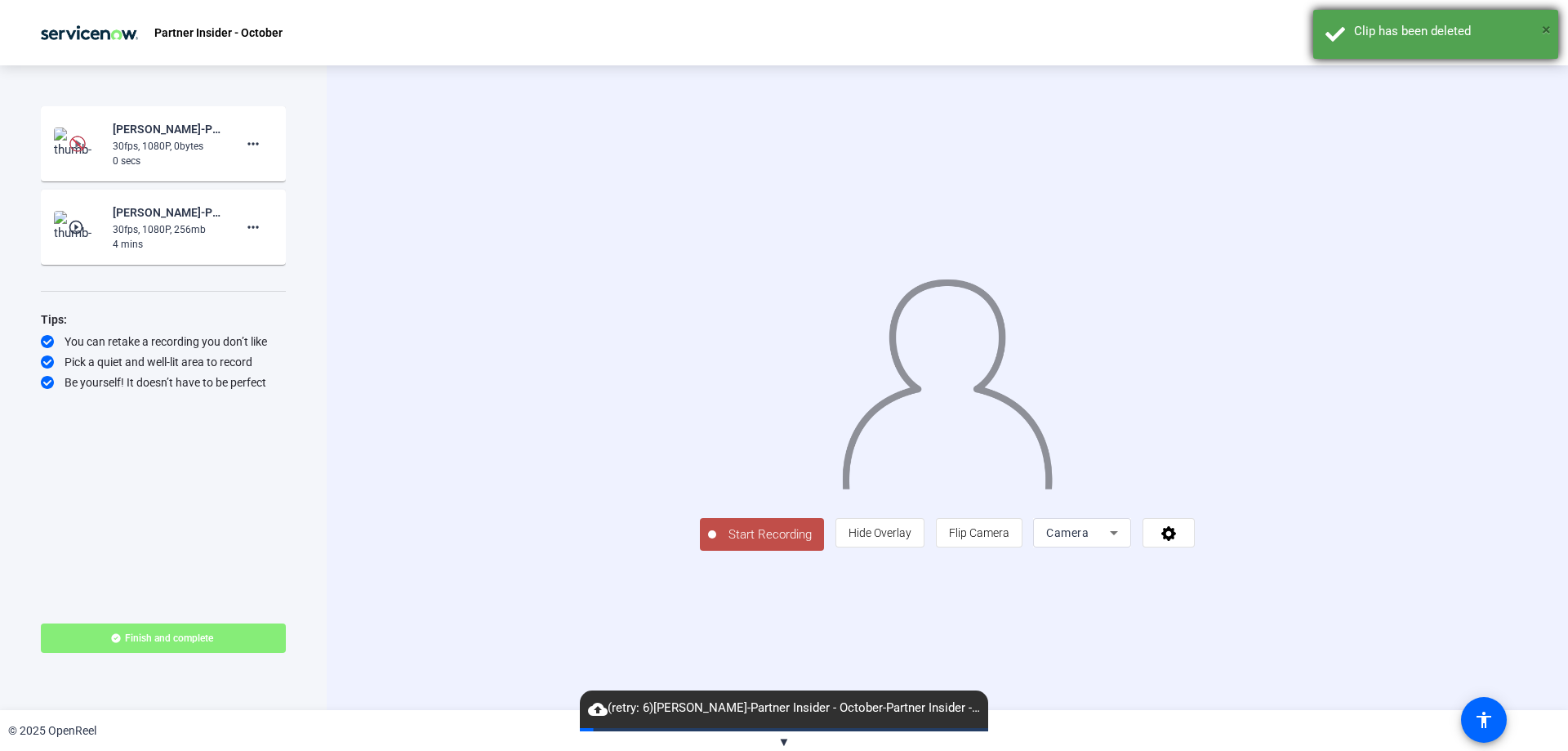
click at [1549, 20] on span "×" at bounding box center [1547, 29] width 9 height 19
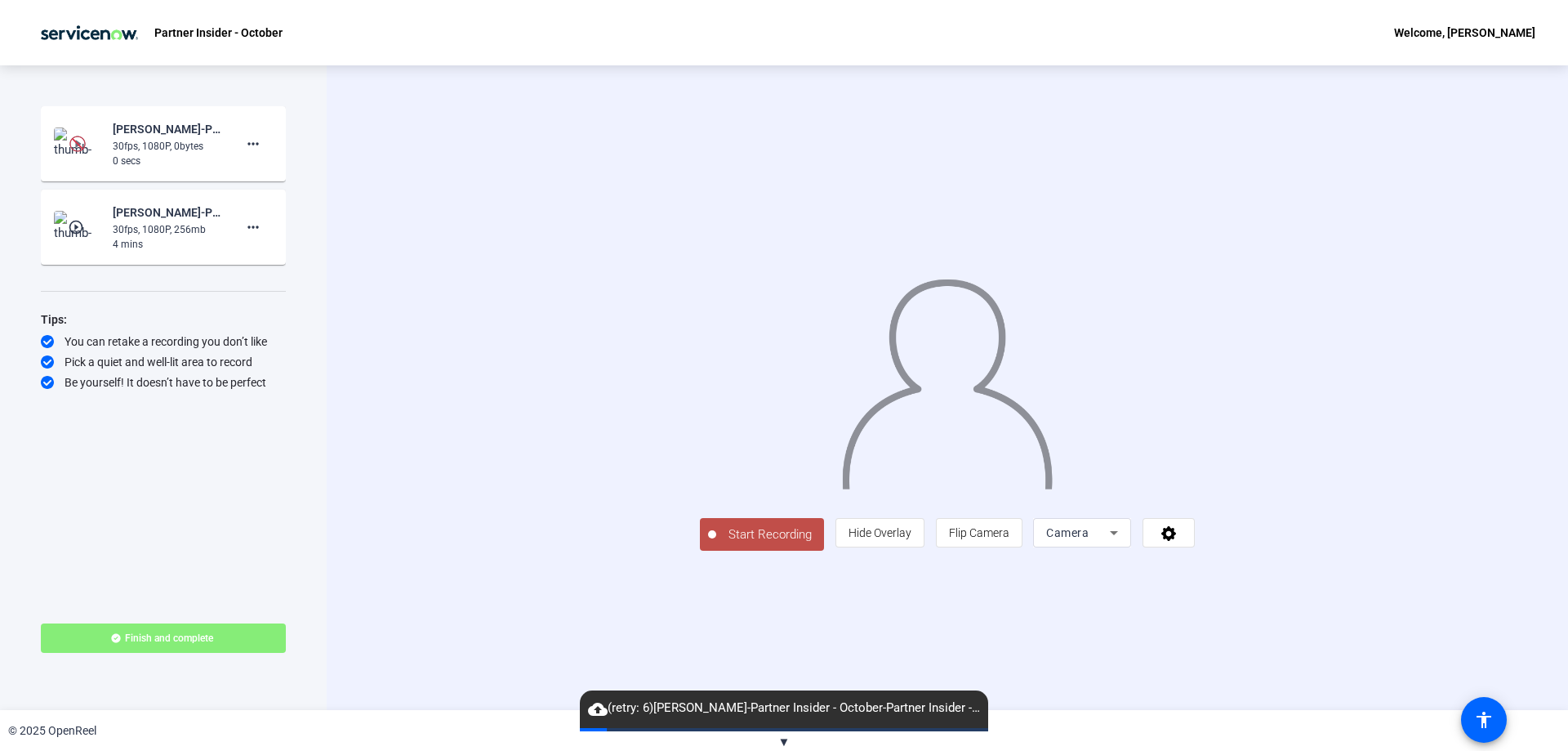
click at [863, 725] on div "cloud_upload (retry: 6) [PERSON_NAME]-Partner Insider - October-Partner Insider…" at bounding box center [784, 709] width 408 height 38
click at [758, 739] on div "© 2025 OpenReel" at bounding box center [784, 731] width 1568 height 41
click at [789, 739] on span "▼" at bounding box center [784, 742] width 12 height 15
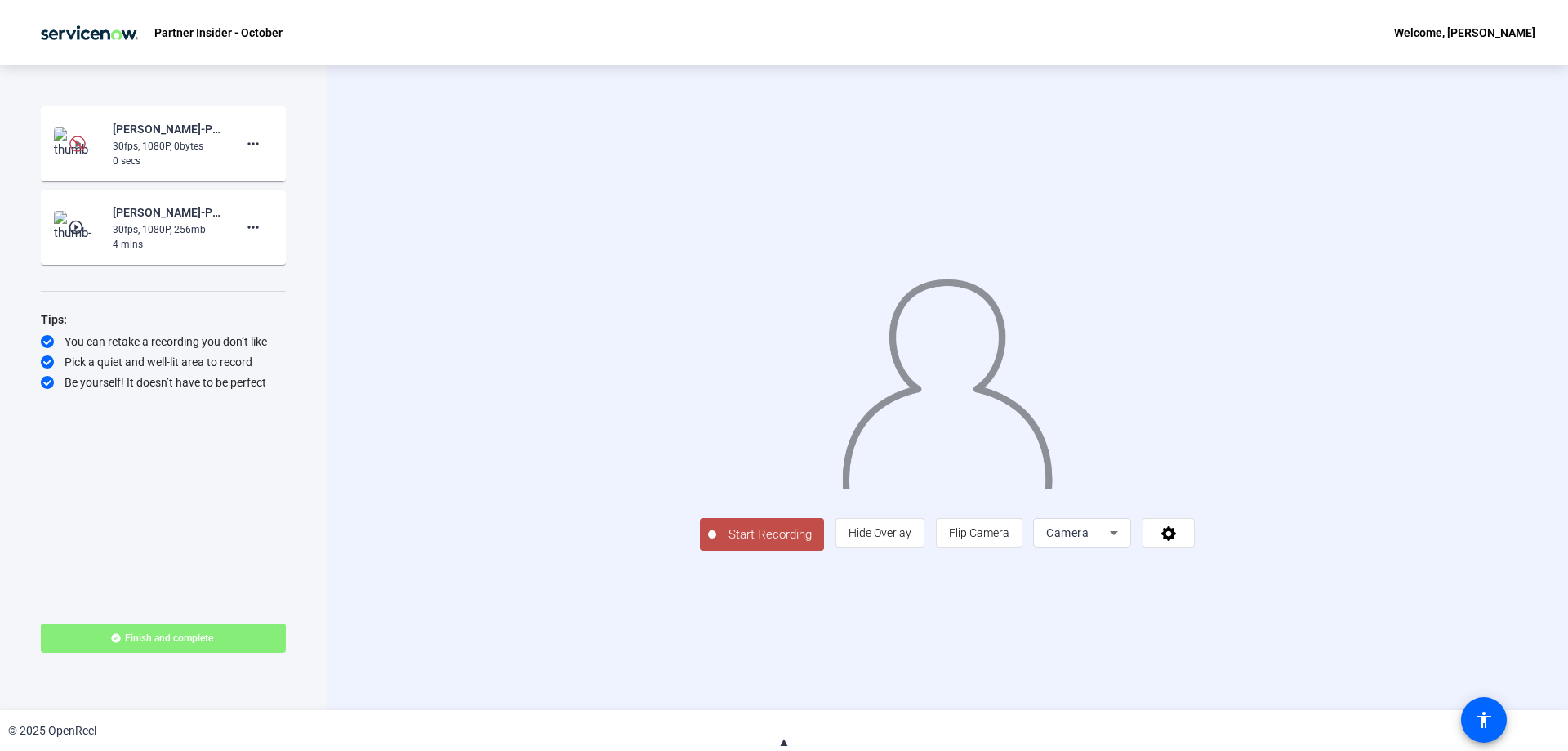
click at [717, 545] on span "Start Recording" at bounding box center [770, 534] width 108 height 18
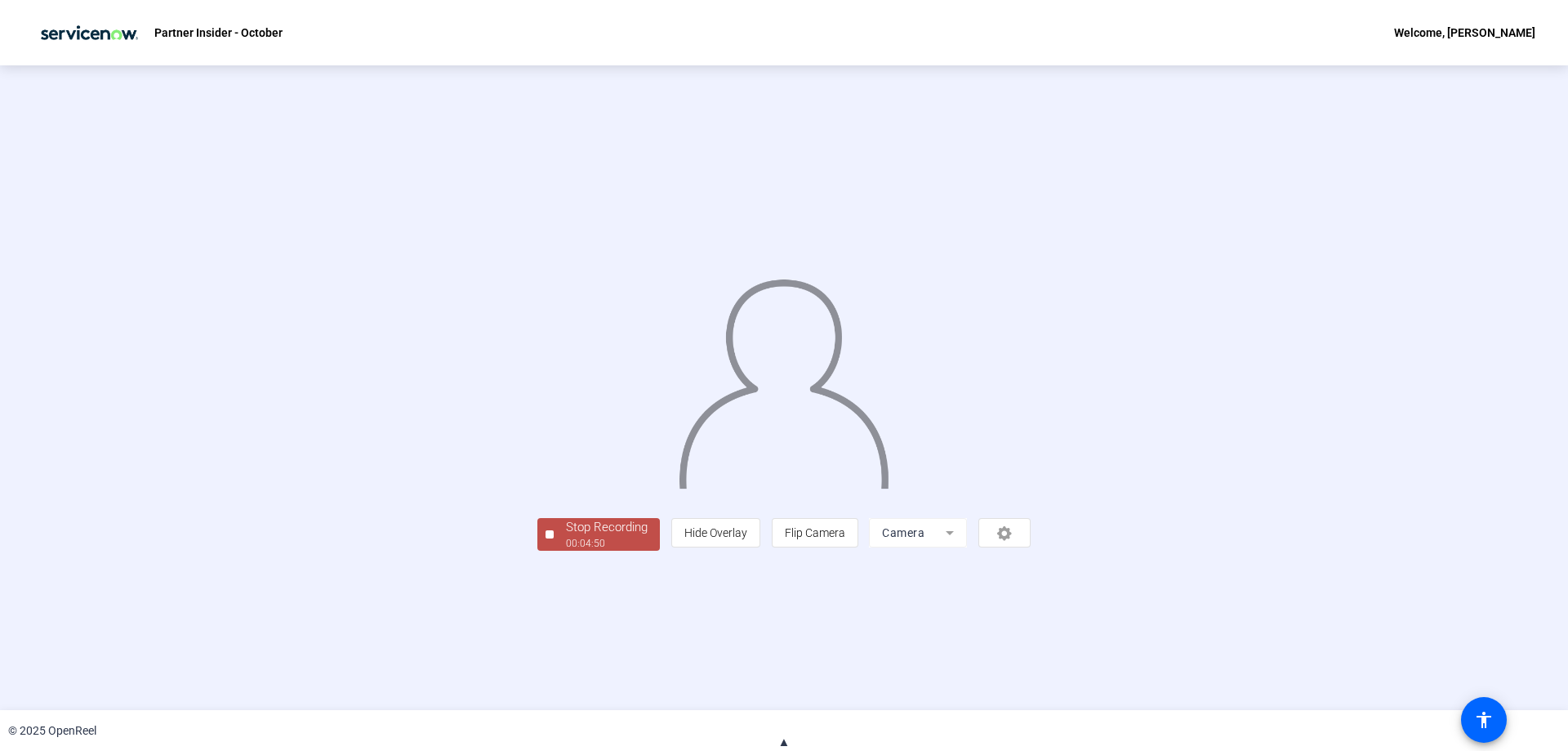
click at [566, 551] on div "00:04:50" at bounding box center [606, 544] width 82 height 15
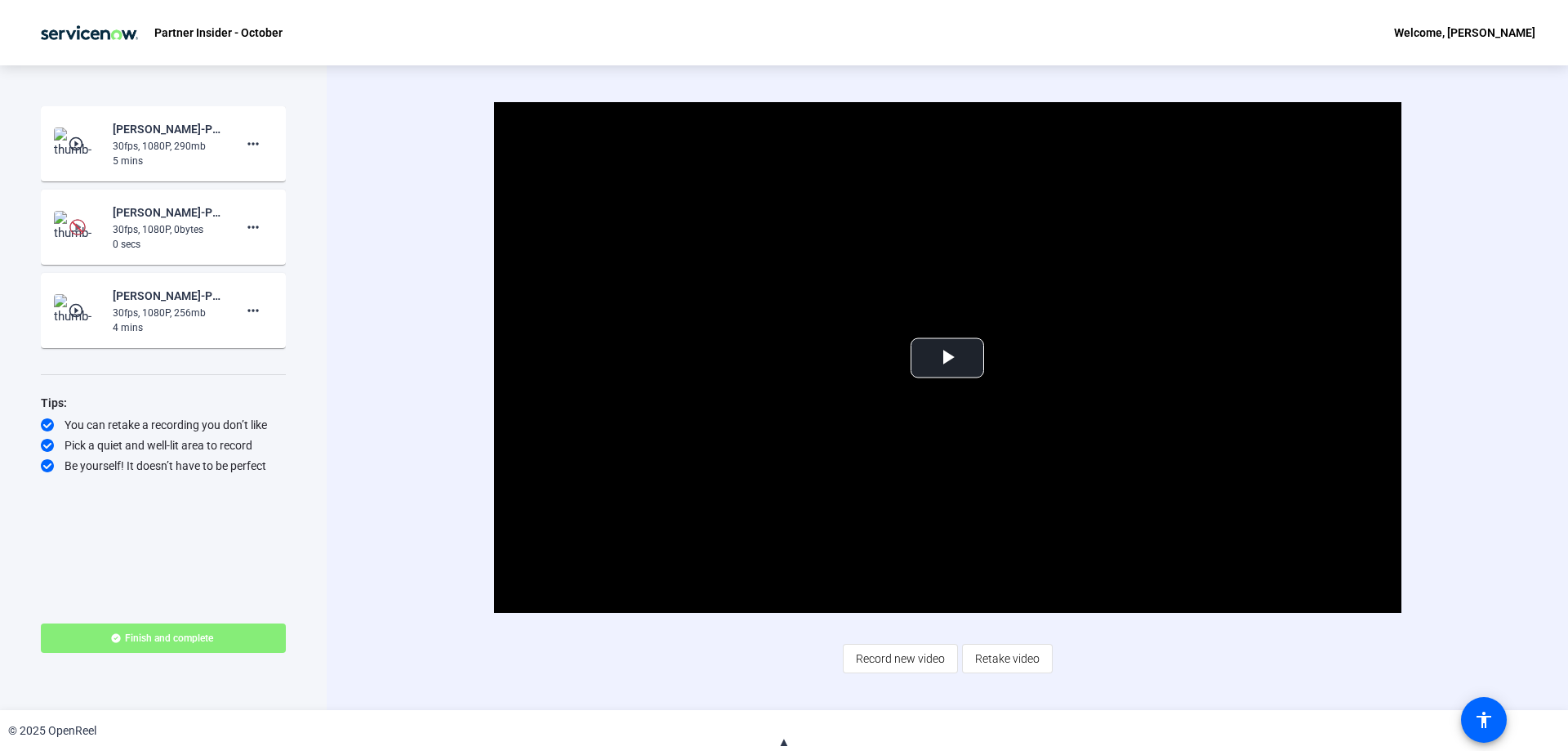
click at [81, 140] on mat-icon "play_circle_outline" at bounding box center [77, 144] width 19 height 17
click at [138, 129] on div "[PERSON_NAME]-Partner Insider - October-Partner Insider - October-1759017413740…" at bounding box center [167, 128] width 110 height 19
click at [72, 132] on img at bounding box center [78, 143] width 48 height 32
click at [948, 358] on span "Video Player" at bounding box center [948, 358] width 0 height 0
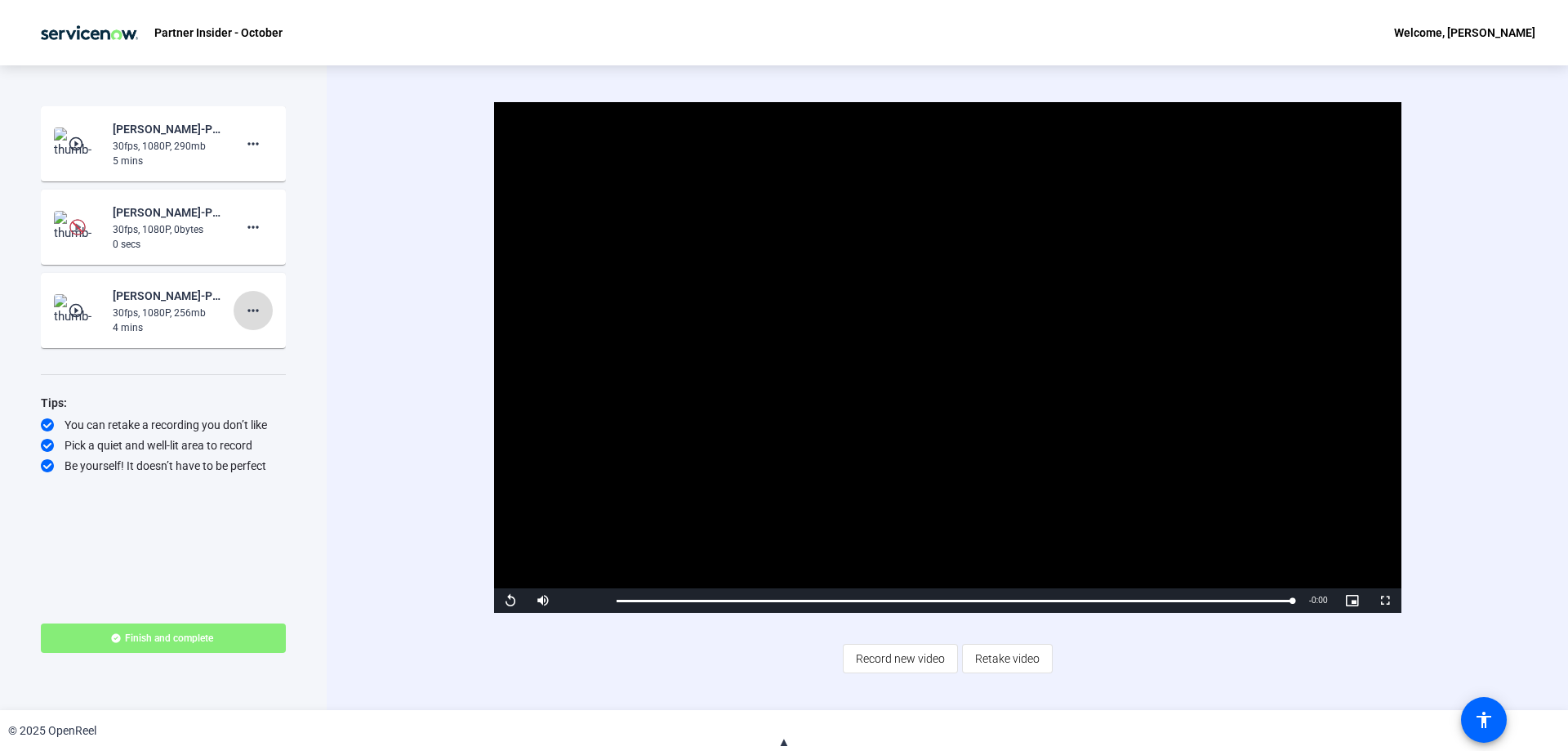
click at [249, 313] on mat-icon "more_horiz" at bounding box center [252, 310] width 19 height 19
click at [291, 353] on span "Delete clip" at bounding box center [279, 345] width 65 height 19
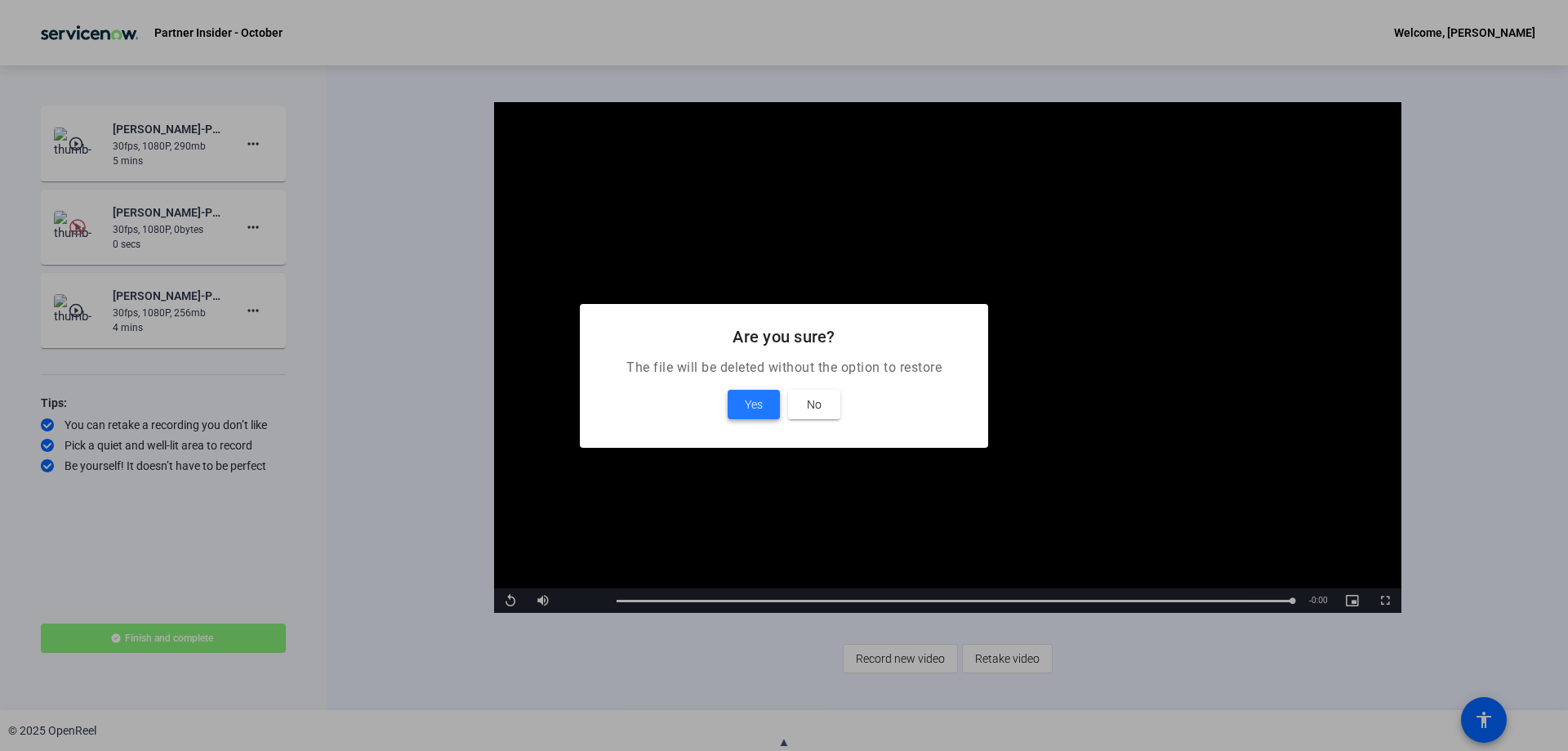
click at [763, 403] on span "Yes" at bounding box center [755, 404] width 18 height 19
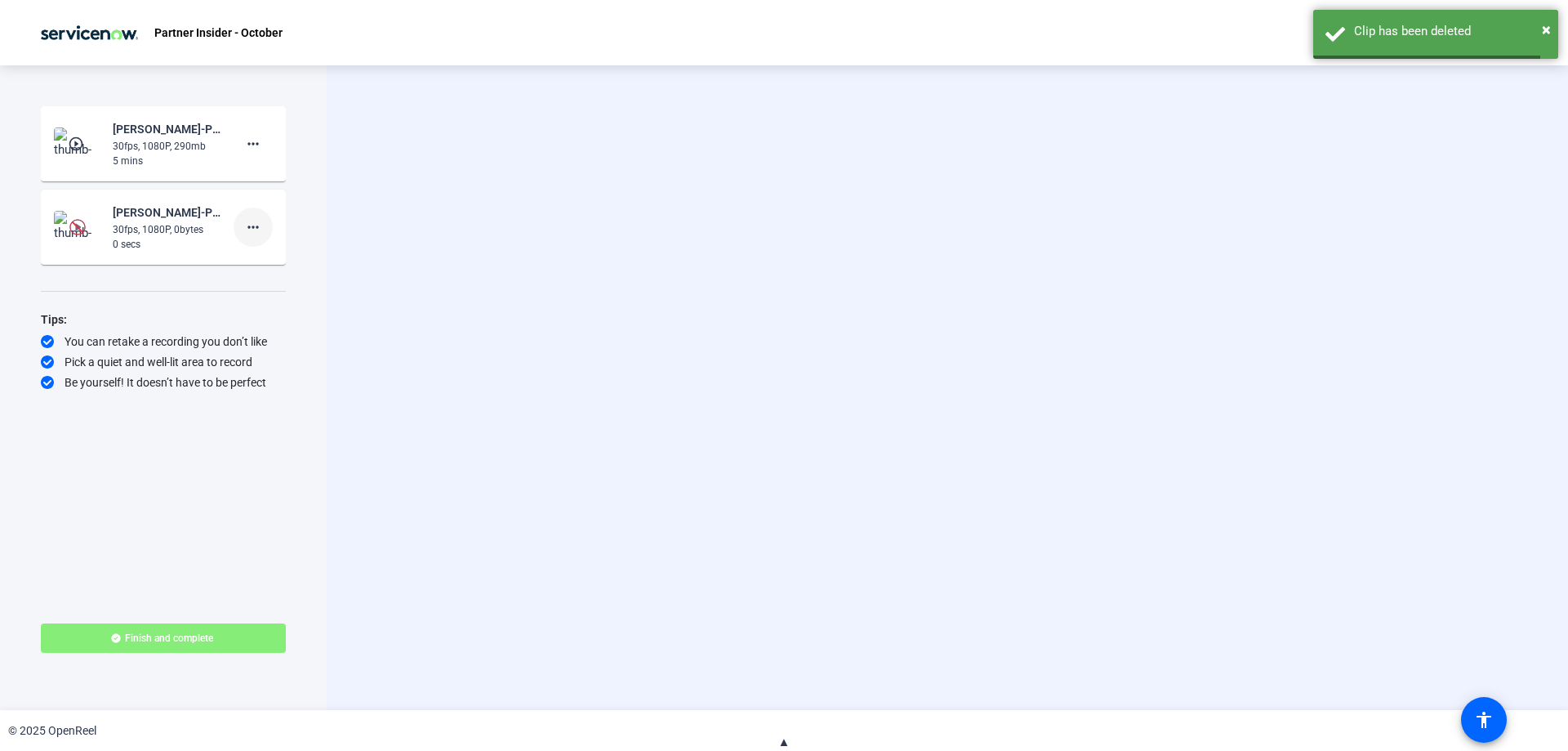
click at [266, 234] on span at bounding box center [253, 227] width 40 height 40
click at [277, 253] on span "Delete clip" at bounding box center [279, 261] width 65 height 19
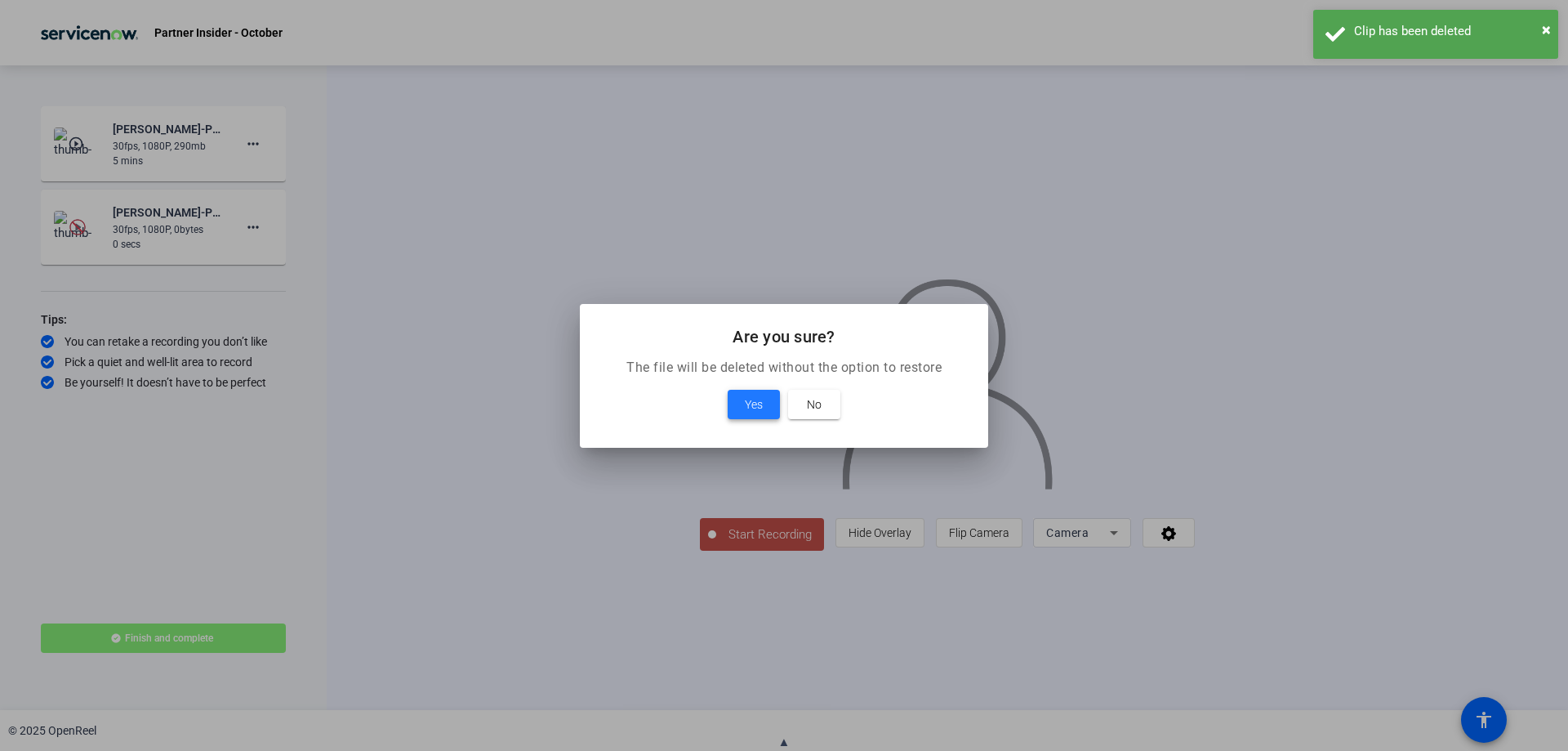
click at [752, 415] on span at bounding box center [754, 405] width 53 height 40
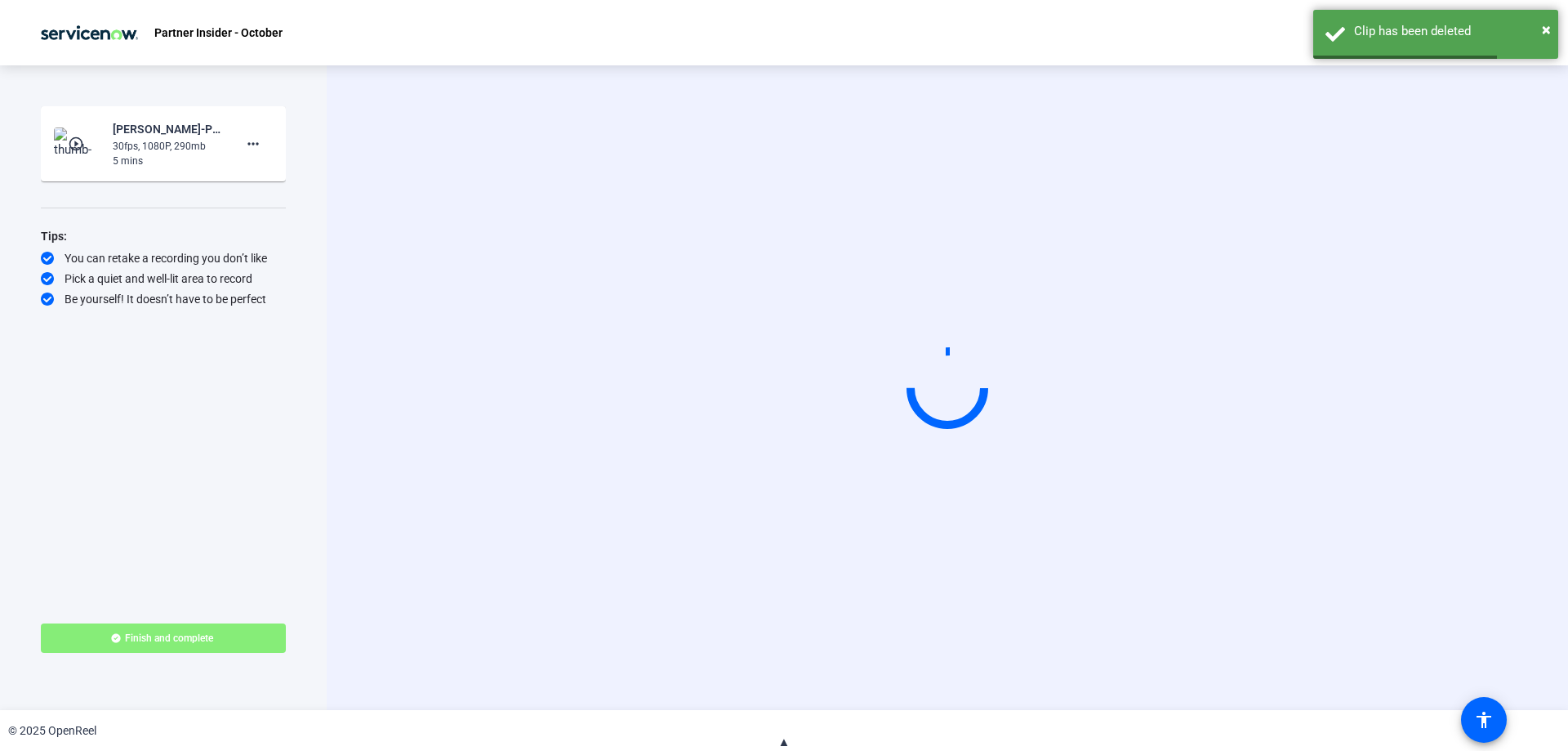
click at [183, 144] on div "30fps, 1080P, 290mb" at bounding box center [167, 147] width 110 height 15
click div "30fps, 1080P, 290mb"
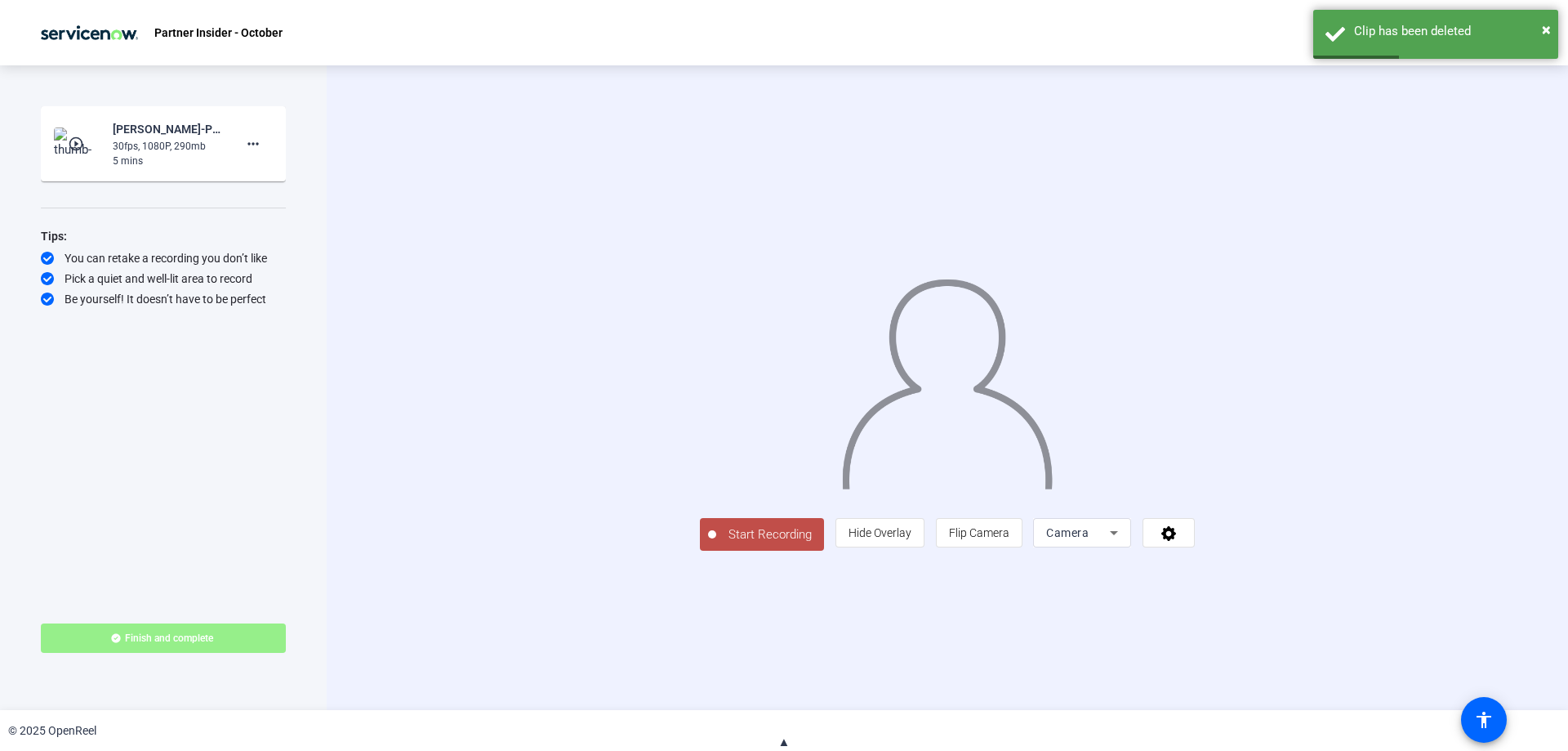
click span
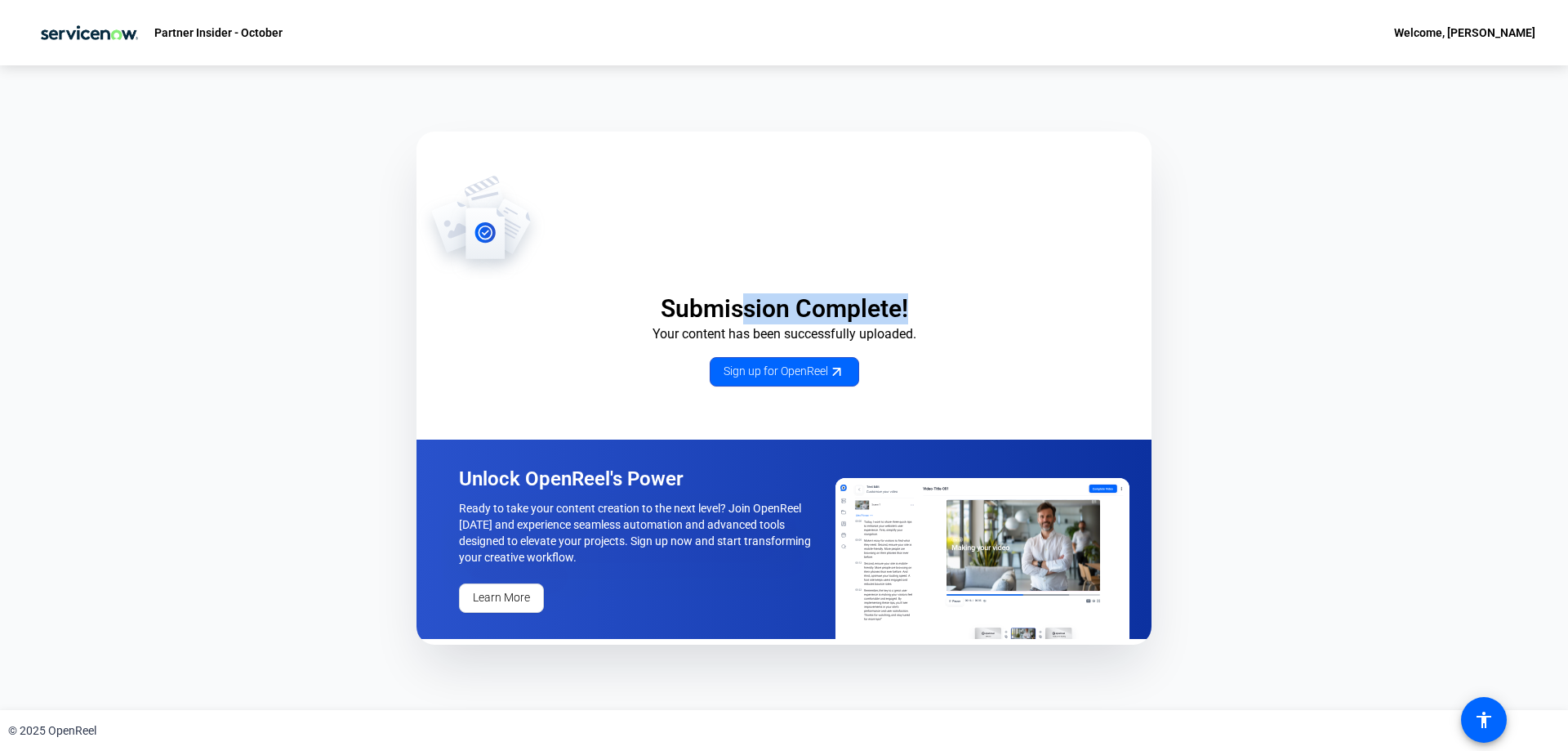
drag, startPoint x: 746, startPoint y: 313, endPoint x: 953, endPoint y: 322, distance: 207.2
click p "Submission Complete!"
click div "Submission Complete! Your content has been successfully uploaded. Sign up for O…"
